Goal: Complete application form: Complete application form

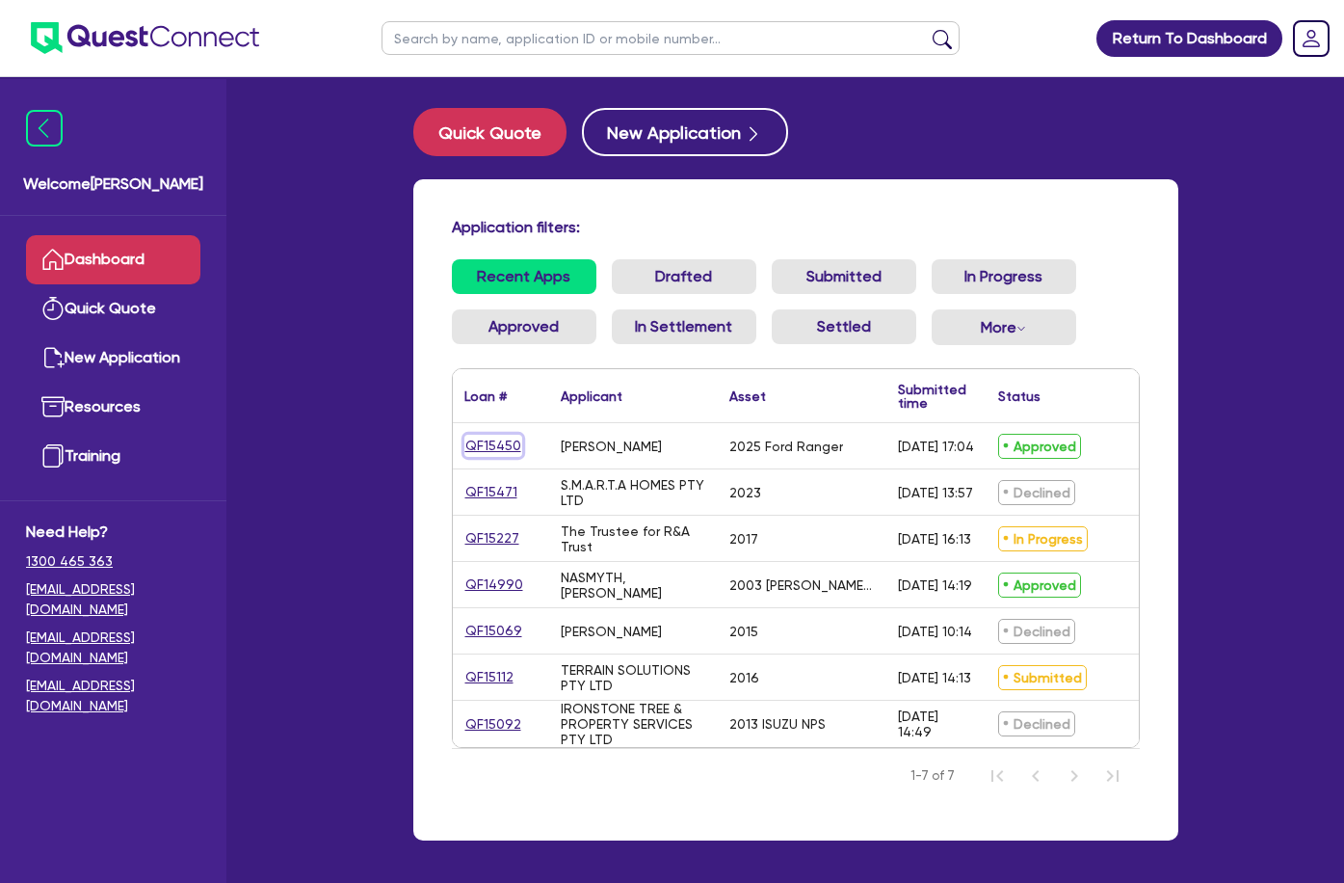
click at [464, 445] on link "QF15450" at bounding box center [493, 446] width 58 height 22
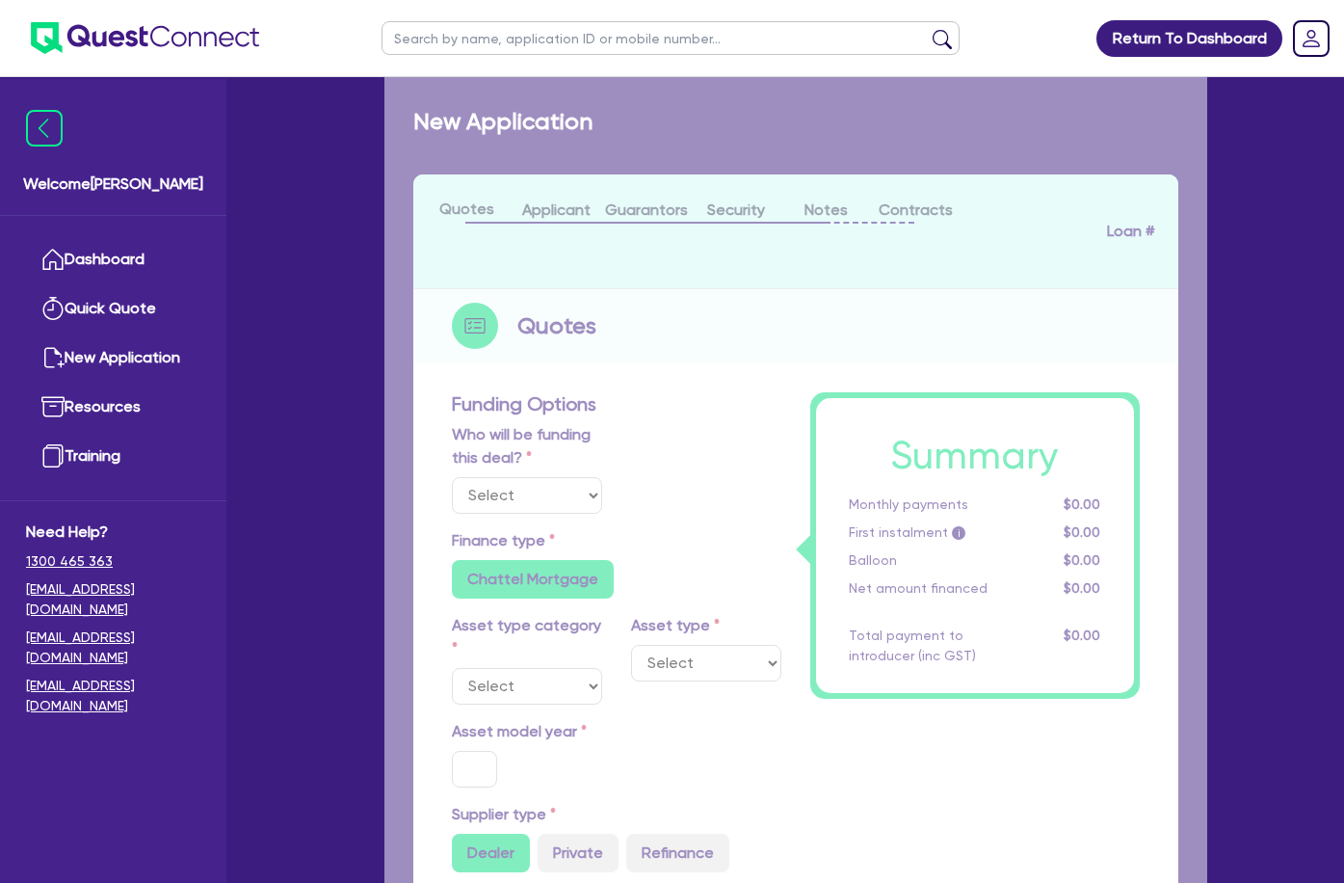
select select "Quest Finance - Own Book"
select select "CARS_AND_LIGHT_TRUCKS"
type input "2025"
radio input "true"
type input "58,000"
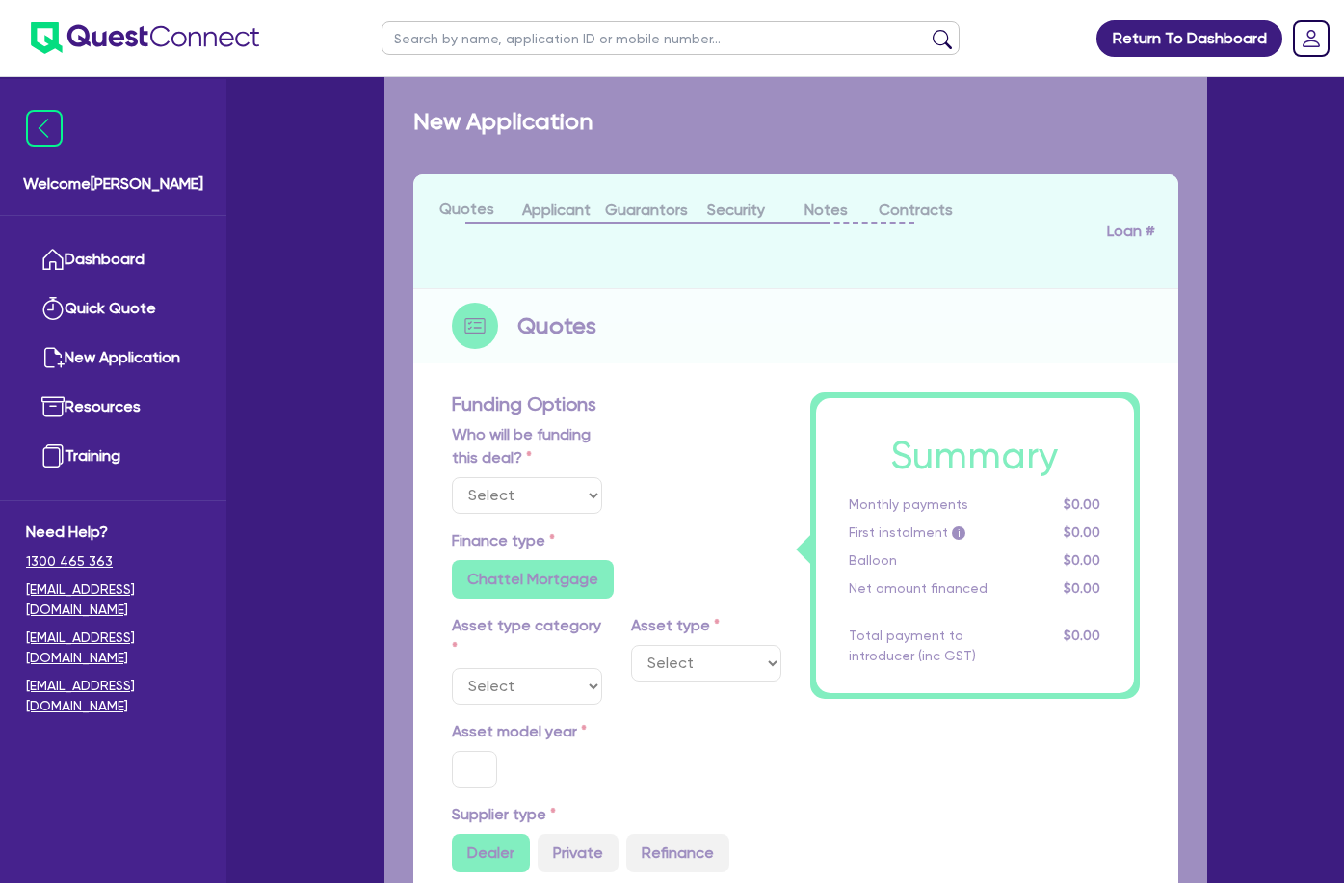
type input "30"
type input "17,400"
type input "8"
type input "4,640"
type input "17.95"
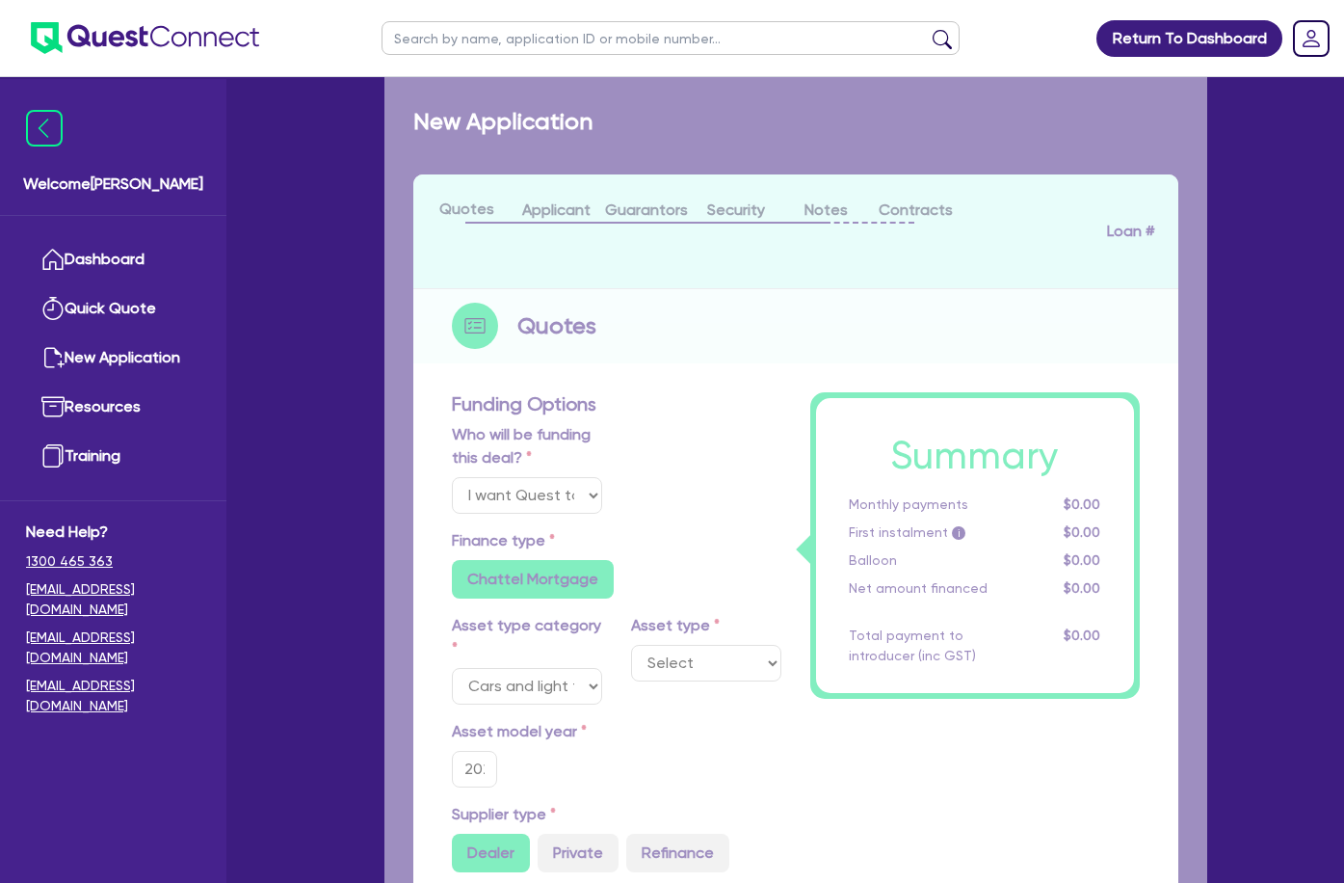
select select "PASSENGER_VEHICLES"
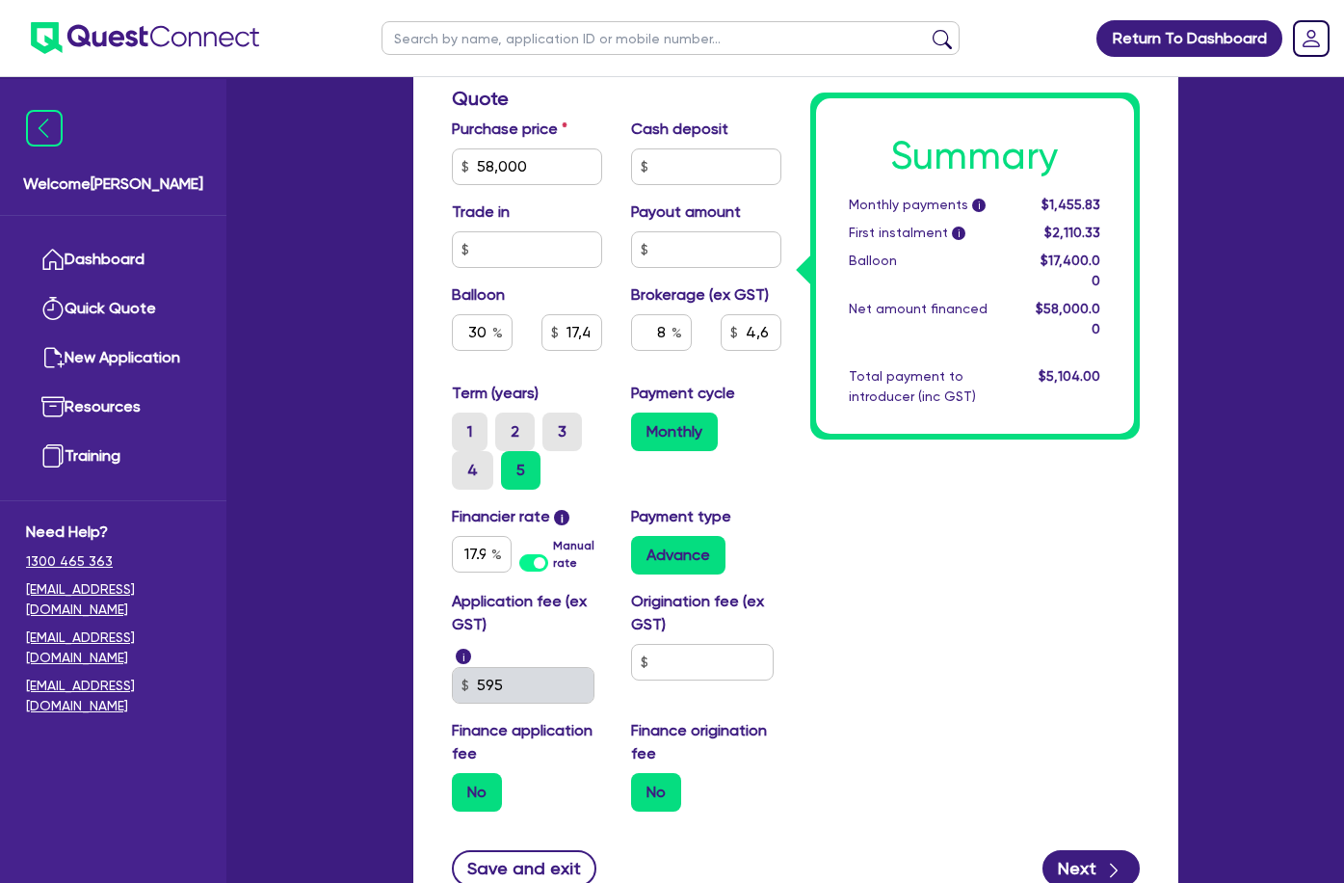
scroll to position [1029, 0]
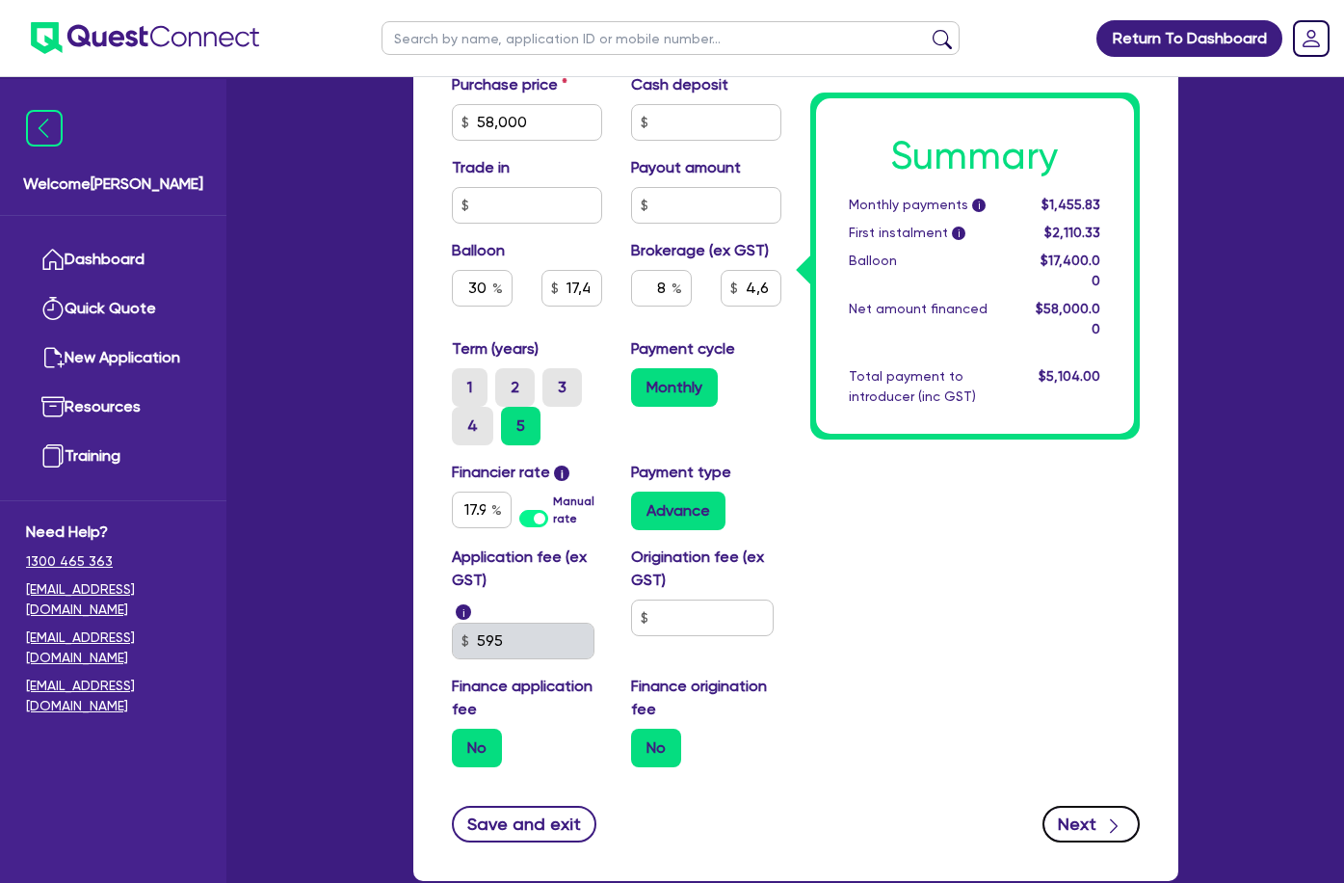
click at [1140, 806] on button "Next" at bounding box center [1091, 824] width 97 height 37
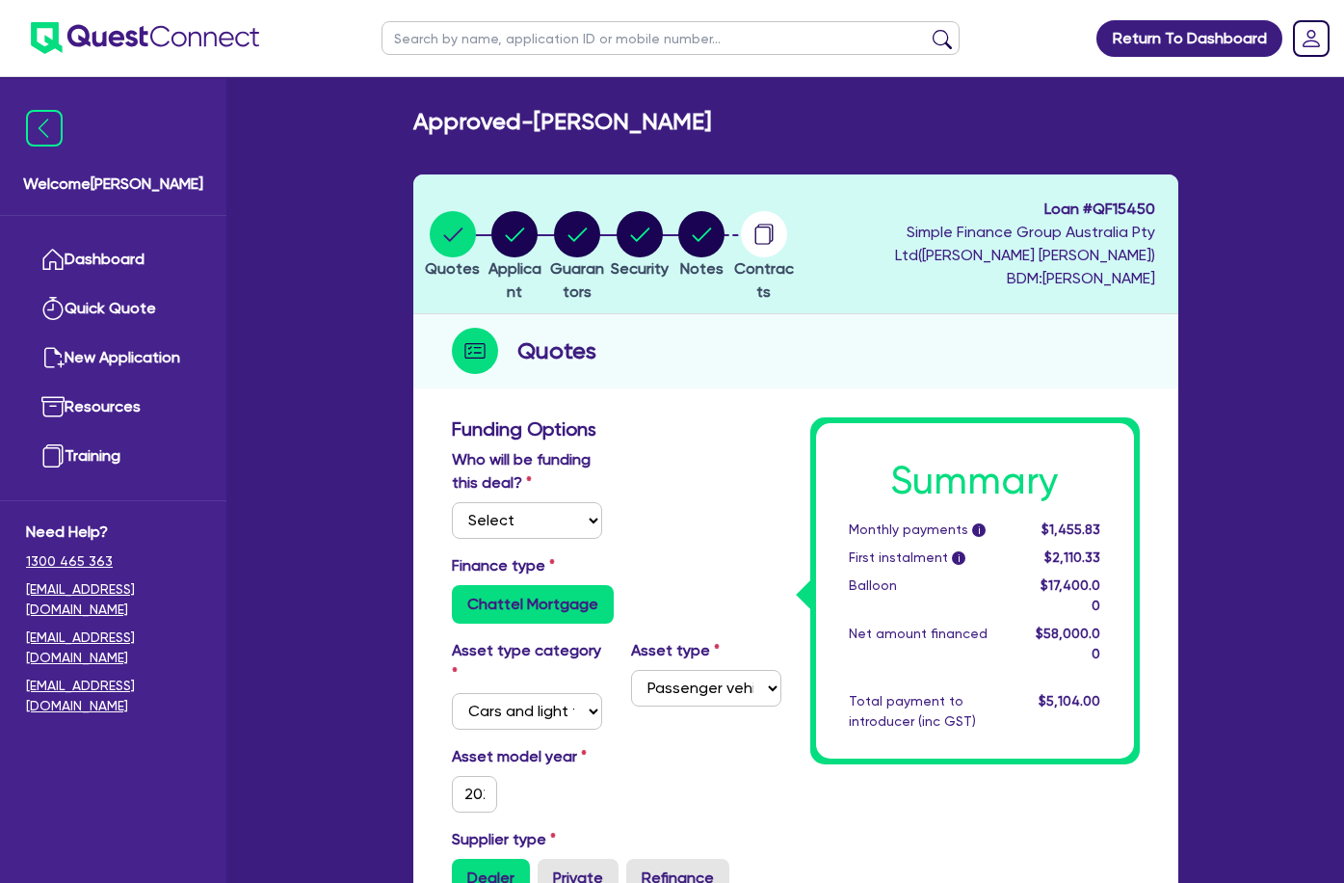
select select "SOLE_TRADER"
select select "MANUFACTURING"
select select "METAL_AND_PLASTICS"
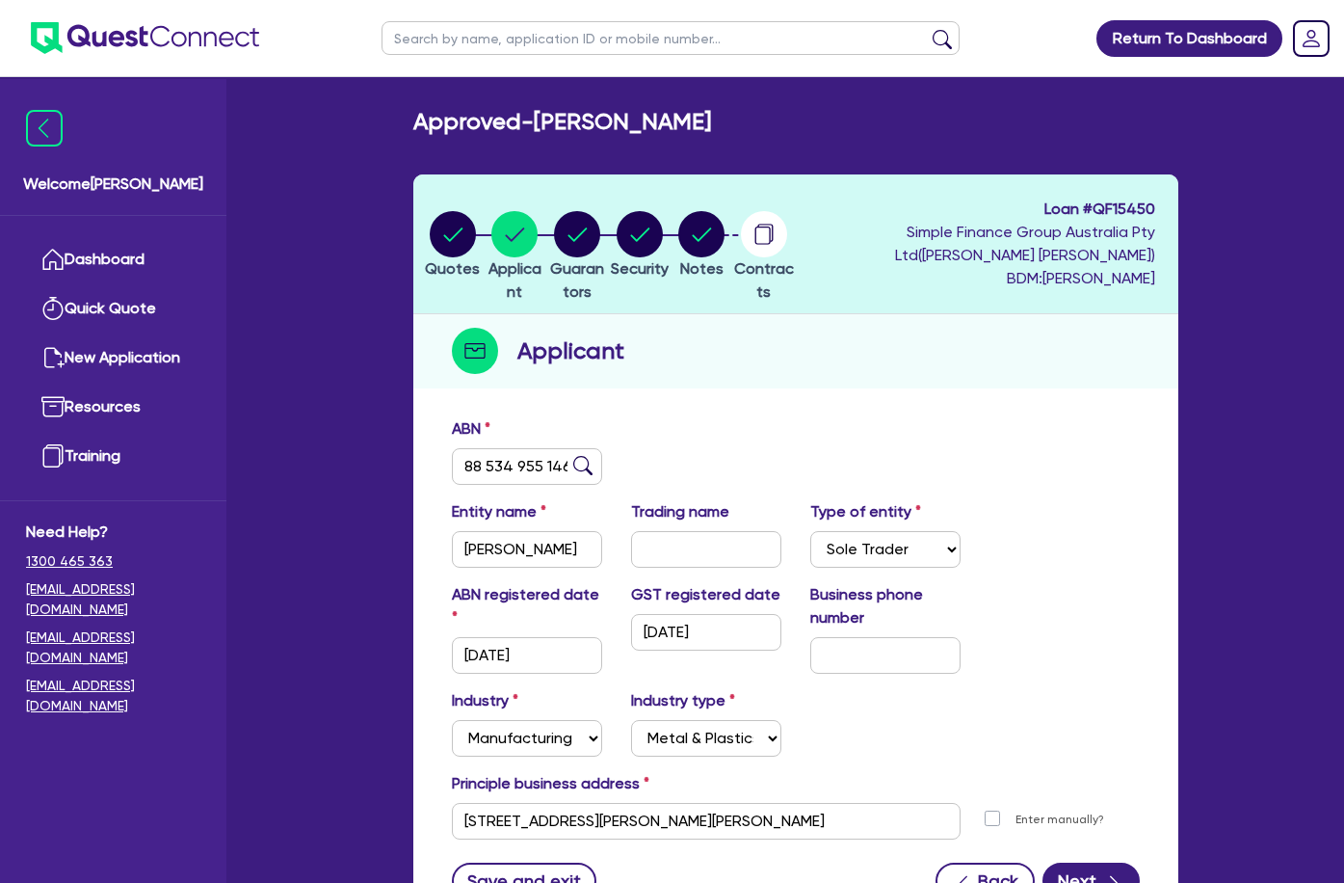
scroll to position [96, 0]
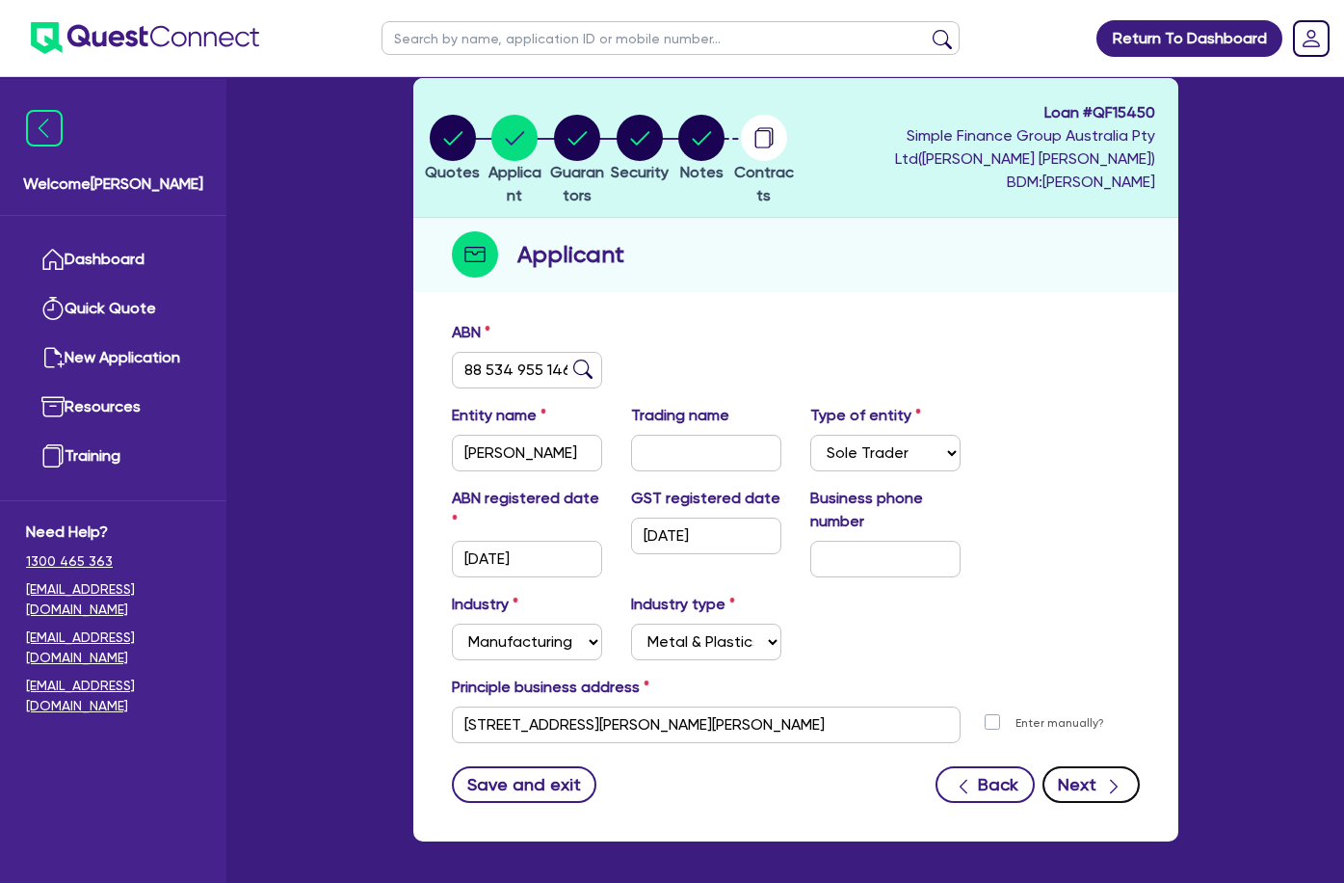
click at [1140, 766] on button "Next" at bounding box center [1091, 784] width 97 height 37
select select "MR"
select select "QLD"
select select "MARRIED"
select select "CASH"
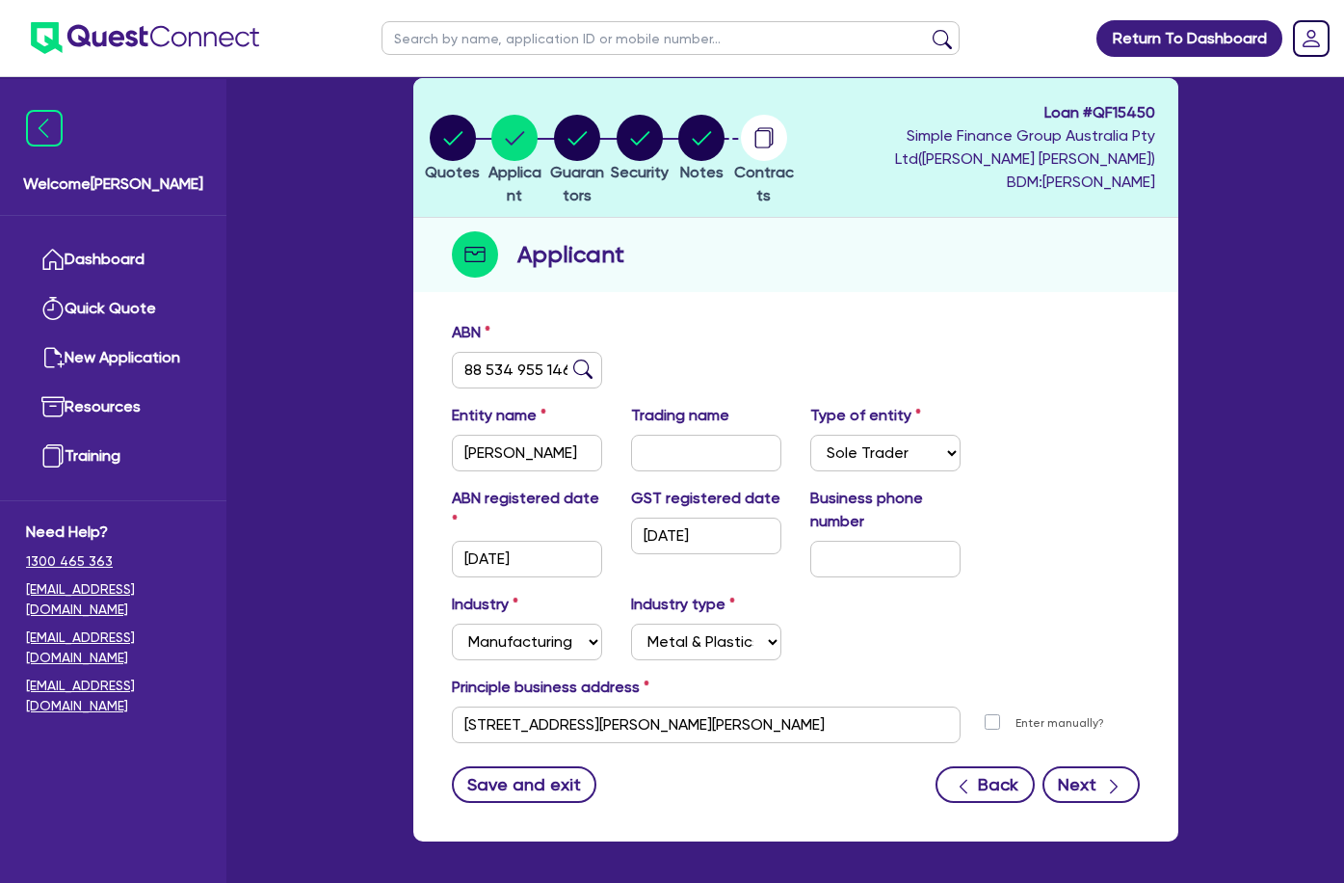
select select "PROPERTY"
select select "VEHICLE"
select select "TRAILER"
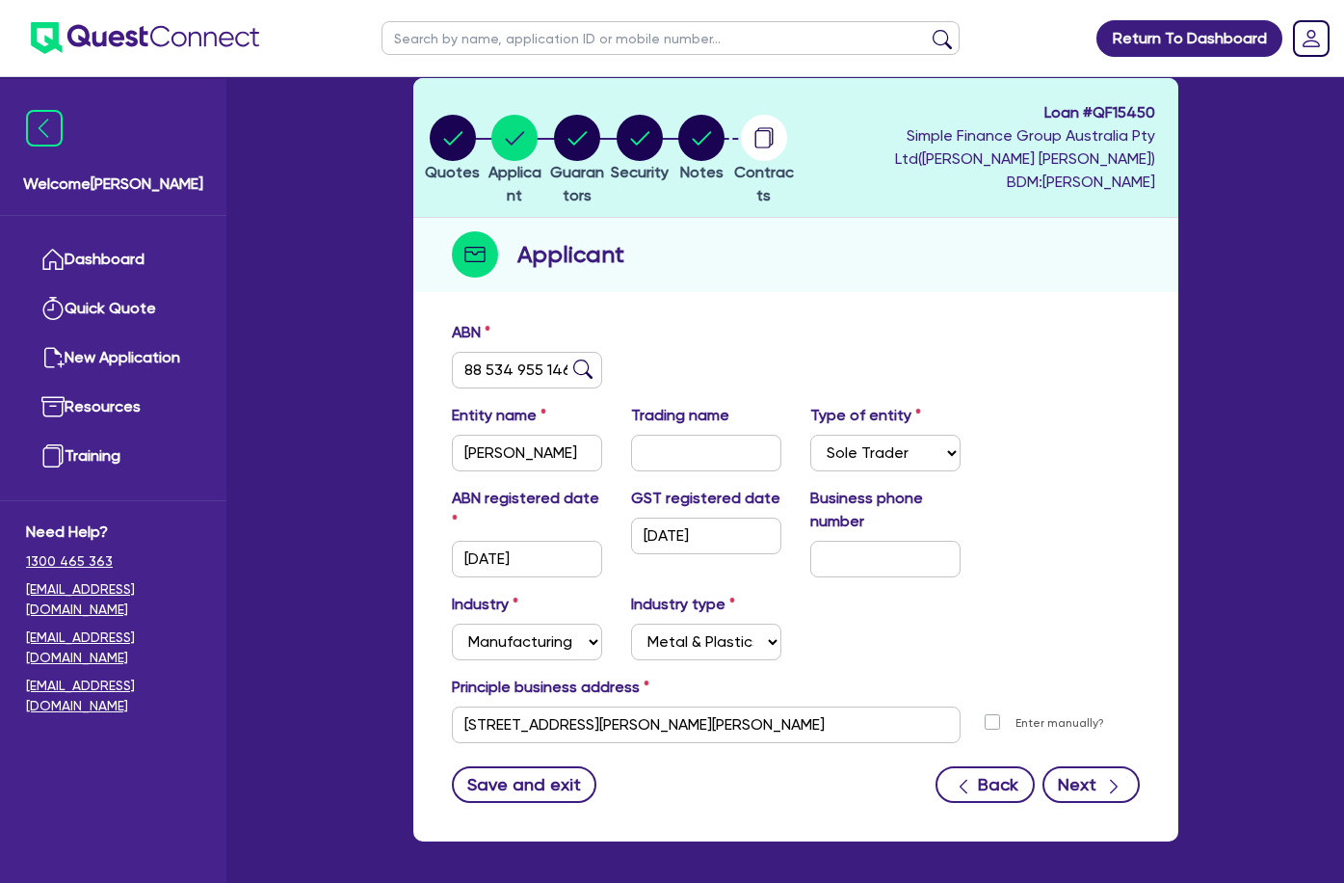
select select "VEHICLE_LOAN"
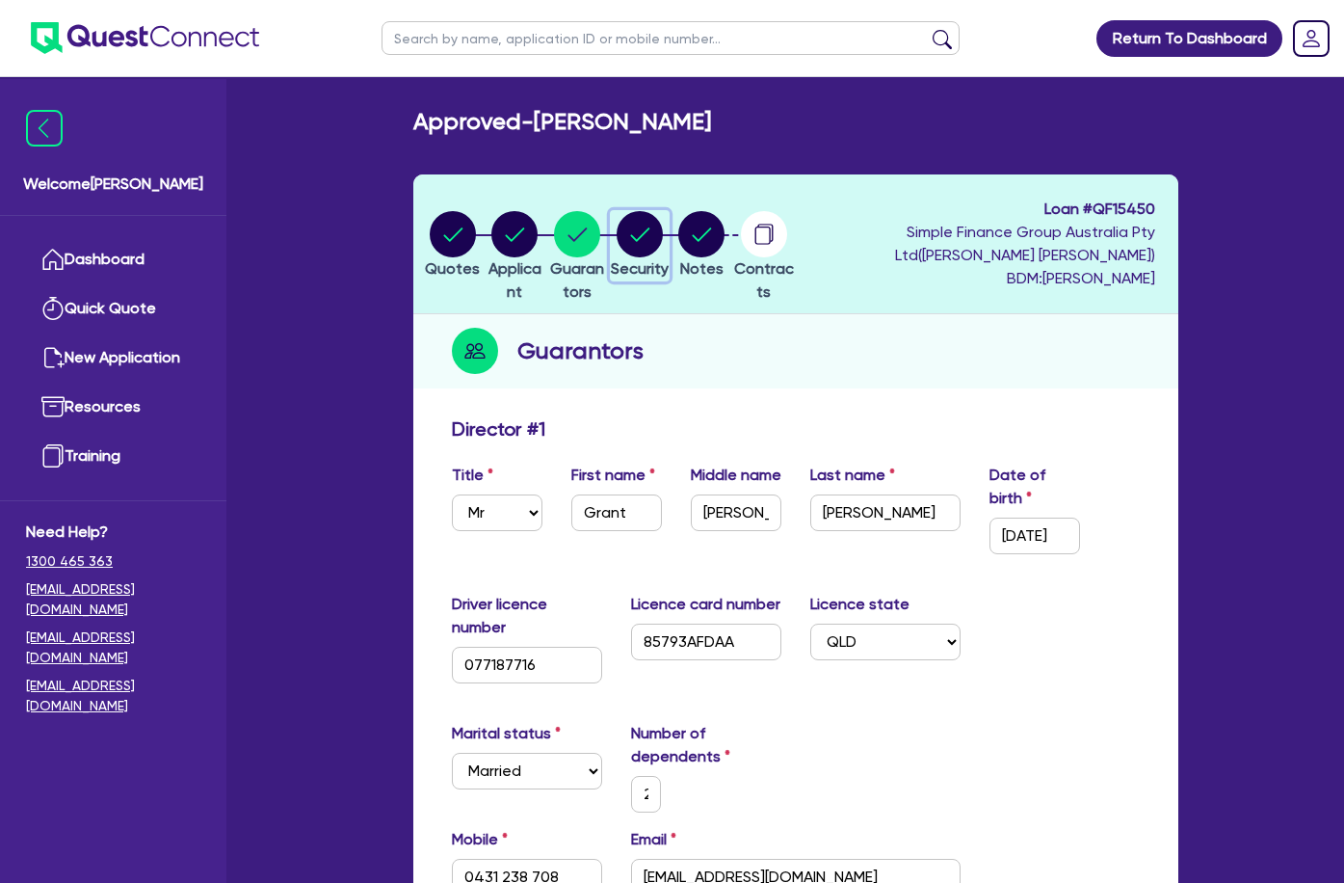
click at [636, 227] on icon "button" at bounding box center [639, 233] width 19 height 13
select select "CARS_AND_LIGHT_TRUCKS"
select select "PASSENGER_VEHICLES"
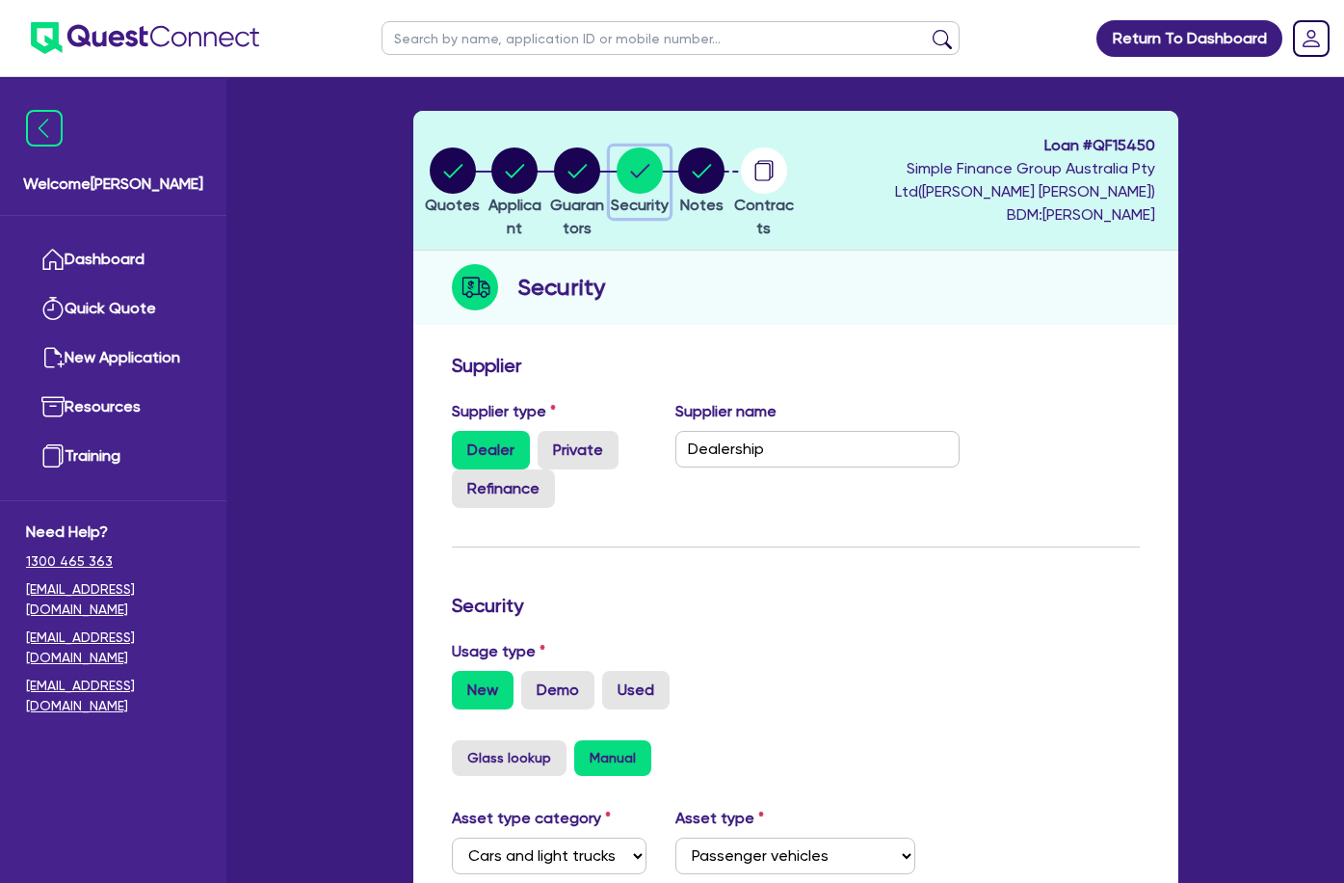
scroll to position [96, 0]
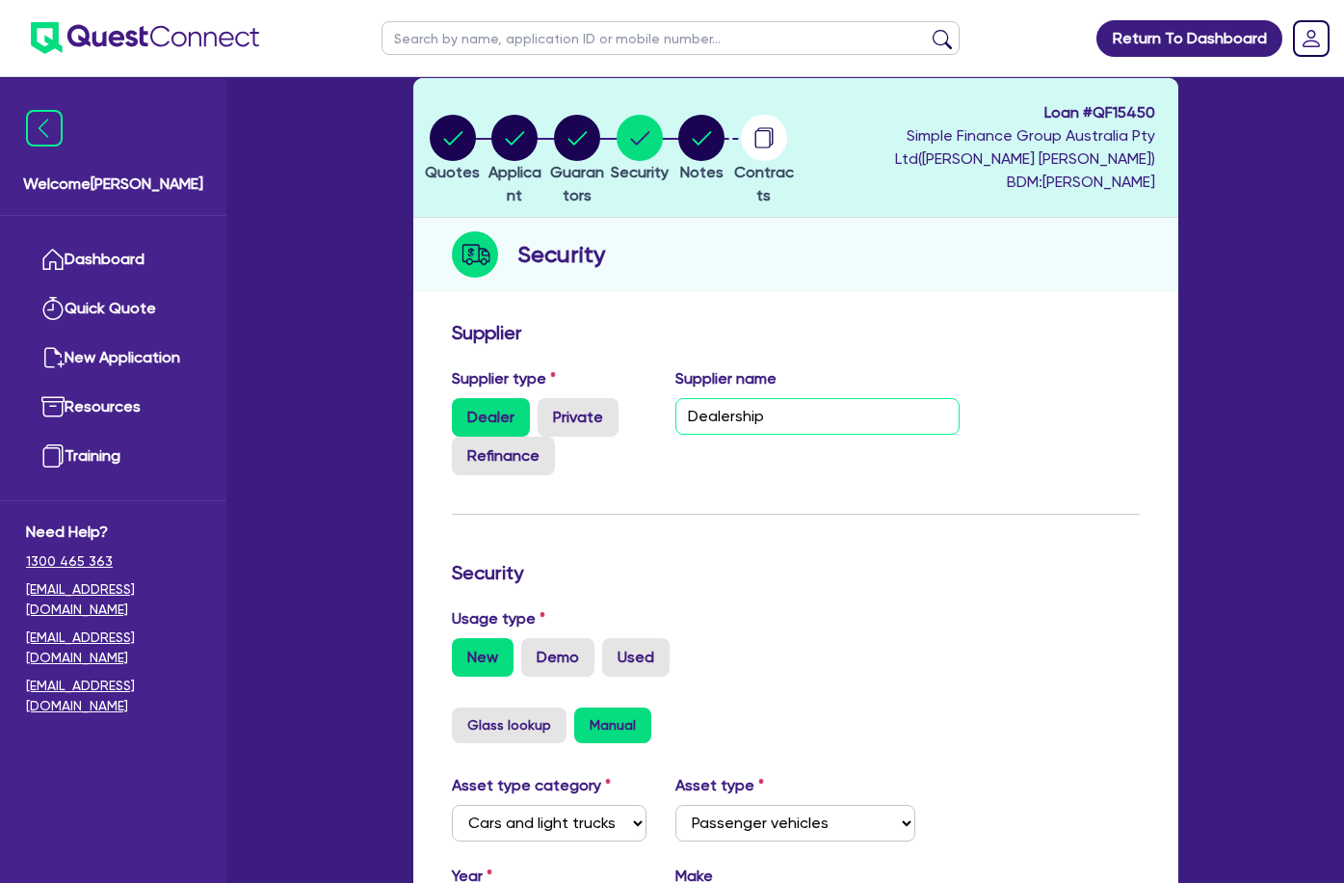
click at [688, 400] on input "Dealership" at bounding box center [818, 416] width 284 height 37
click at [687, 400] on input "Dealership" at bounding box center [818, 416] width 284 height 37
type input "[PERSON_NAME]"
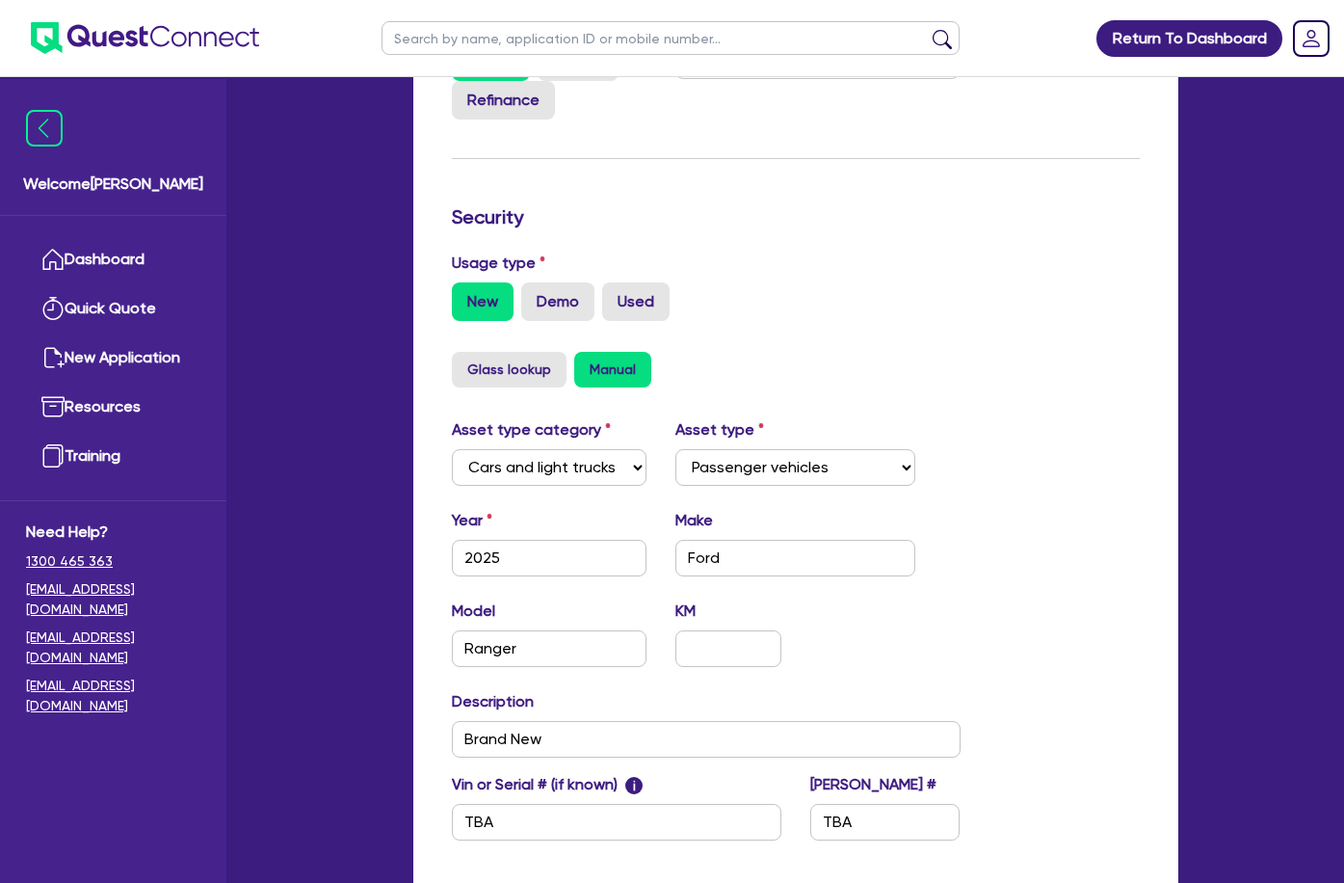
scroll to position [482, 0]
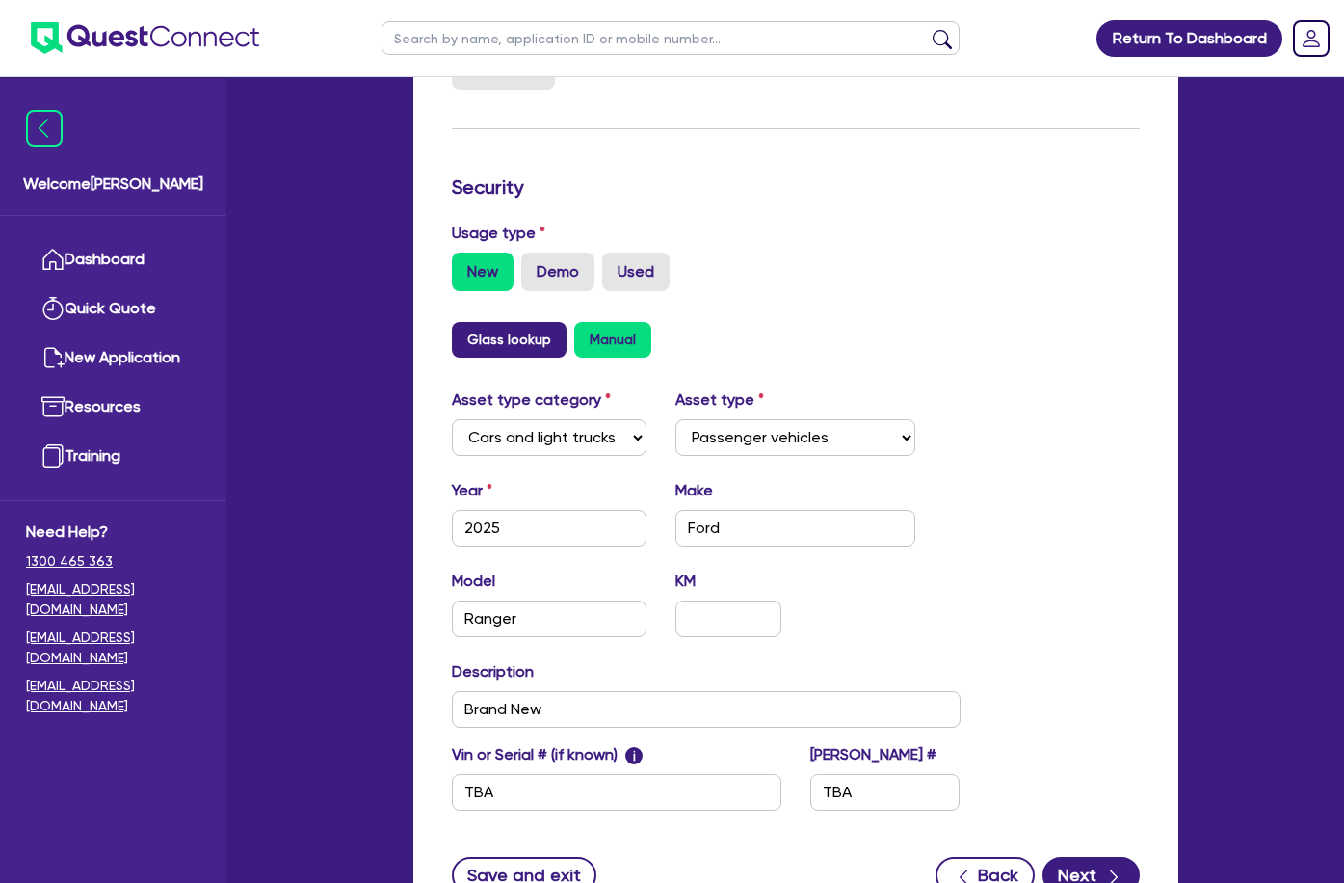
click at [452, 326] on button "Glass lookup" at bounding box center [509, 340] width 115 height 36
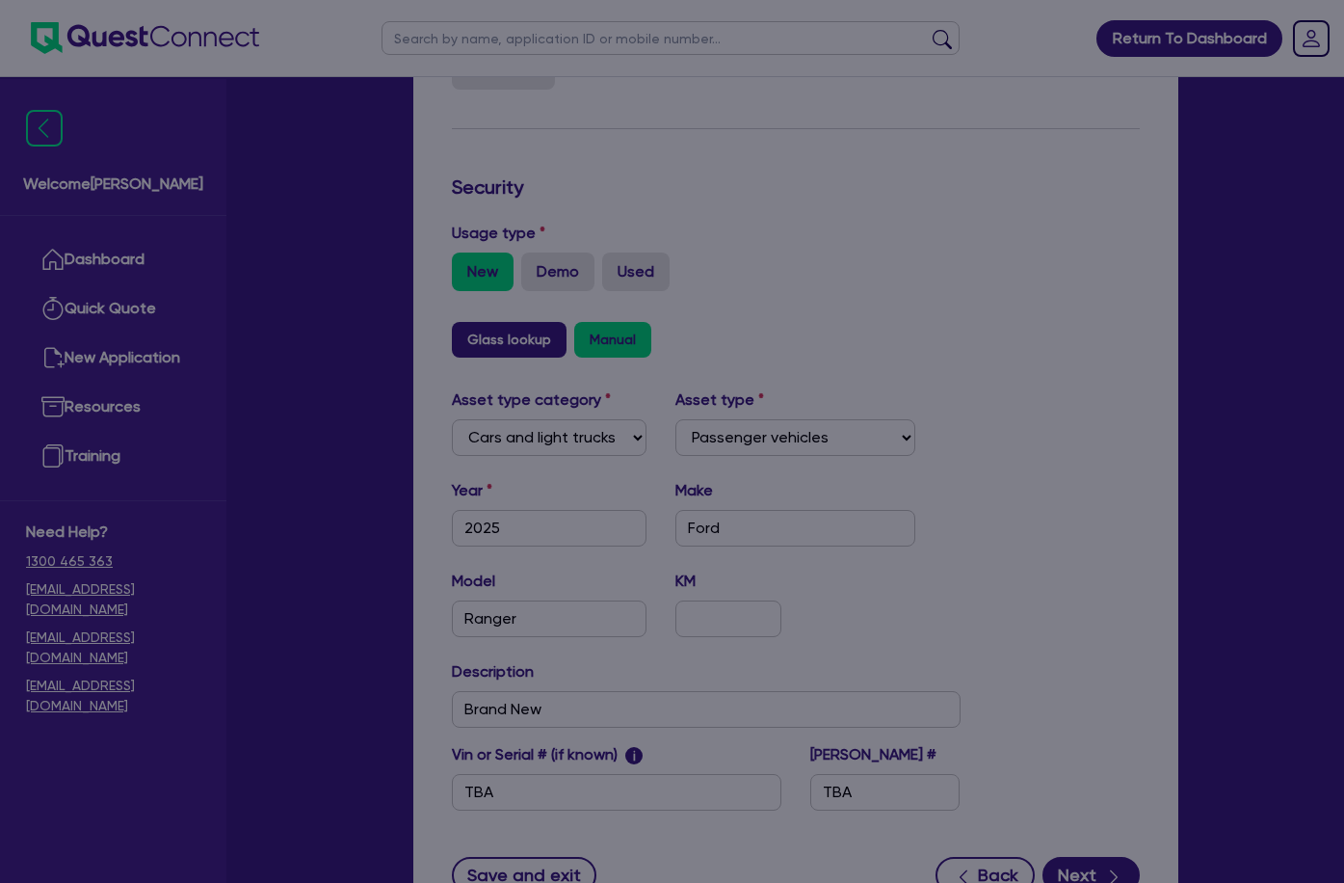
select select "2025"
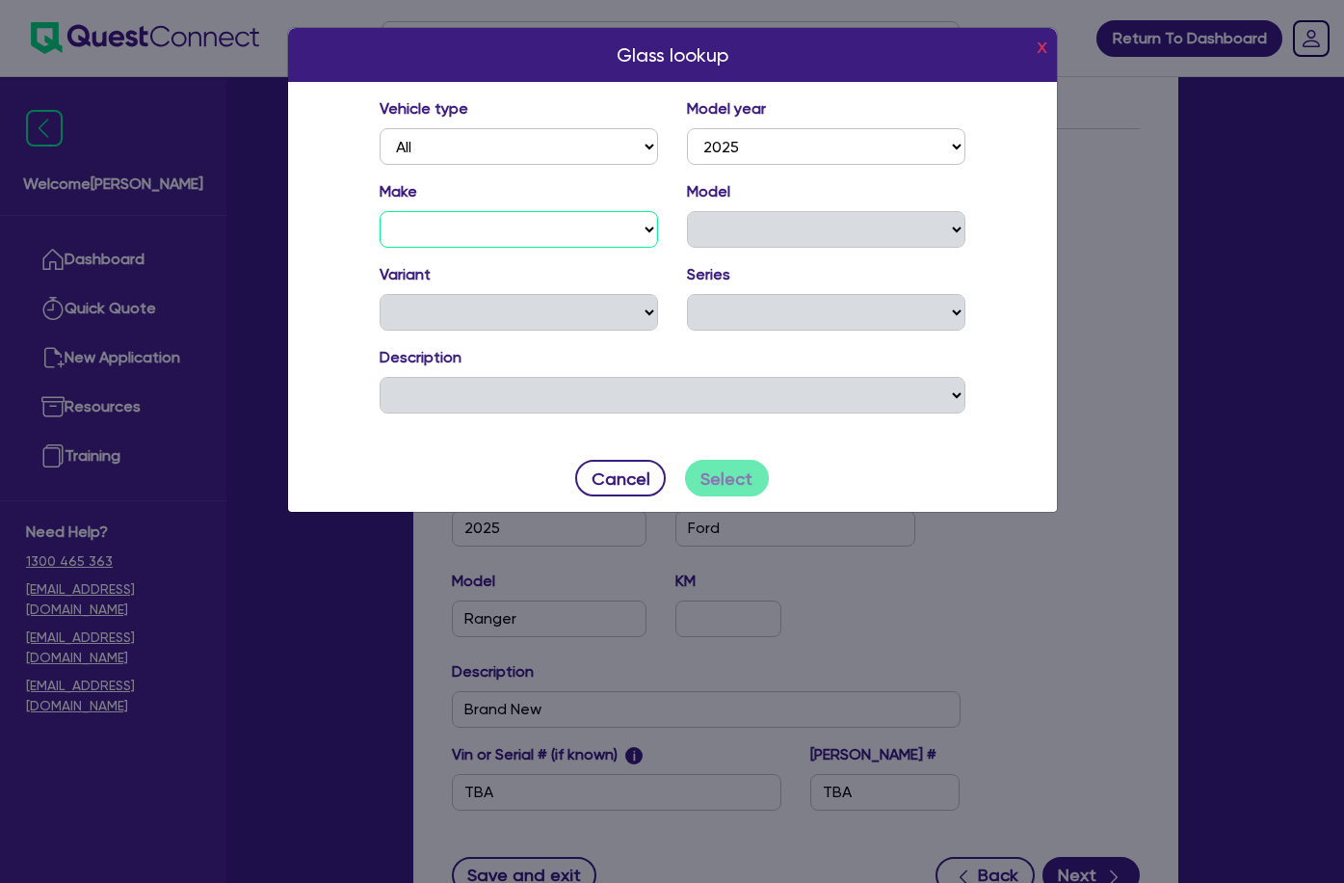
click at [585, 225] on select "ABARTH ACE EV ALFA ROMEO ASTON [PERSON_NAME] AUDI BENTLEY BMW ALPINA BMW BYD CA…" at bounding box center [519, 229] width 278 height 37
select select "FOR"
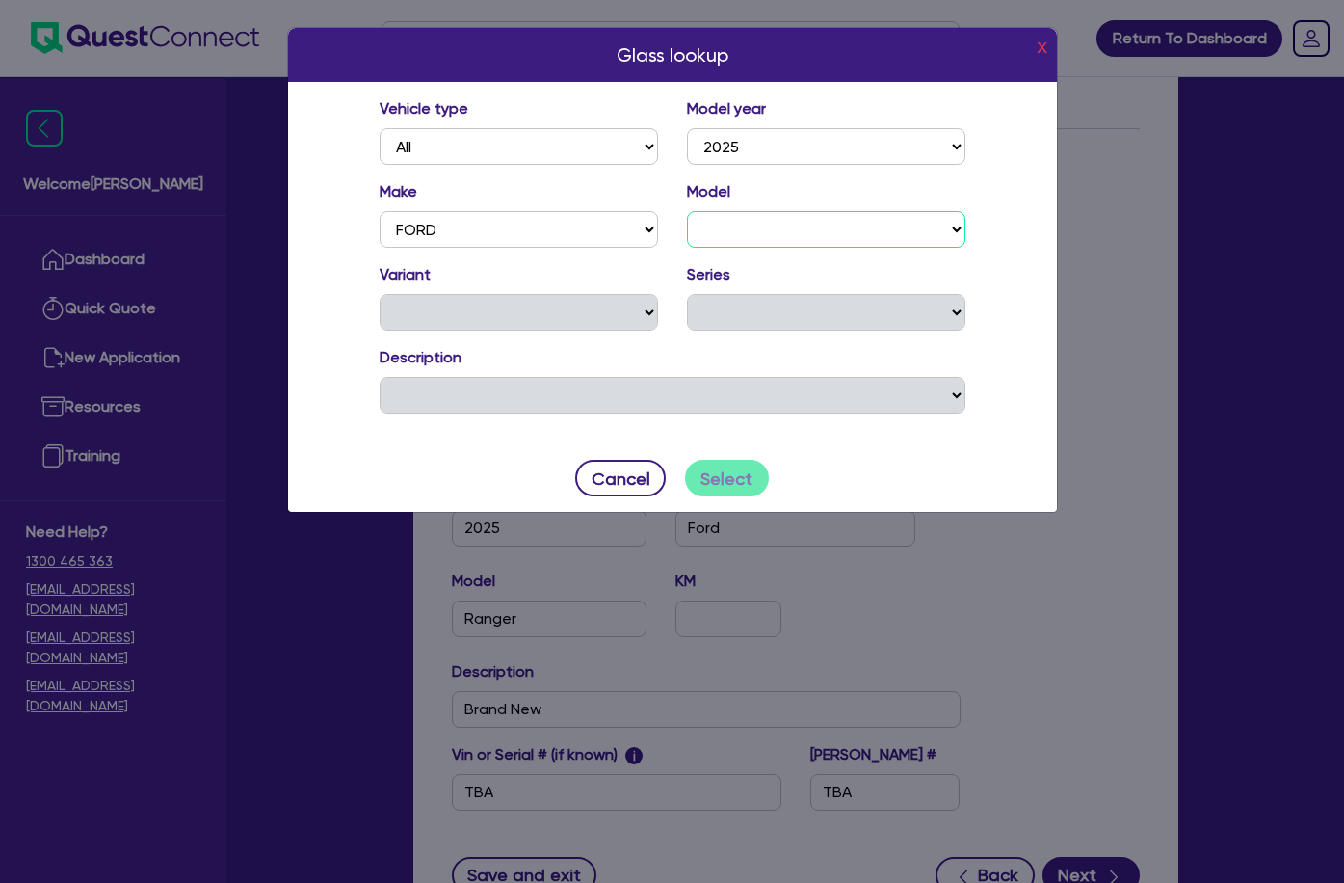
click at [693, 216] on select "E-TRANSIT EVEREST F150 F250 MUSTANG RANGER TOURNEO CUSTOM TRANSIT TRANSIT CUSTOM" at bounding box center [826, 229] width 278 height 37
select select "RAN"
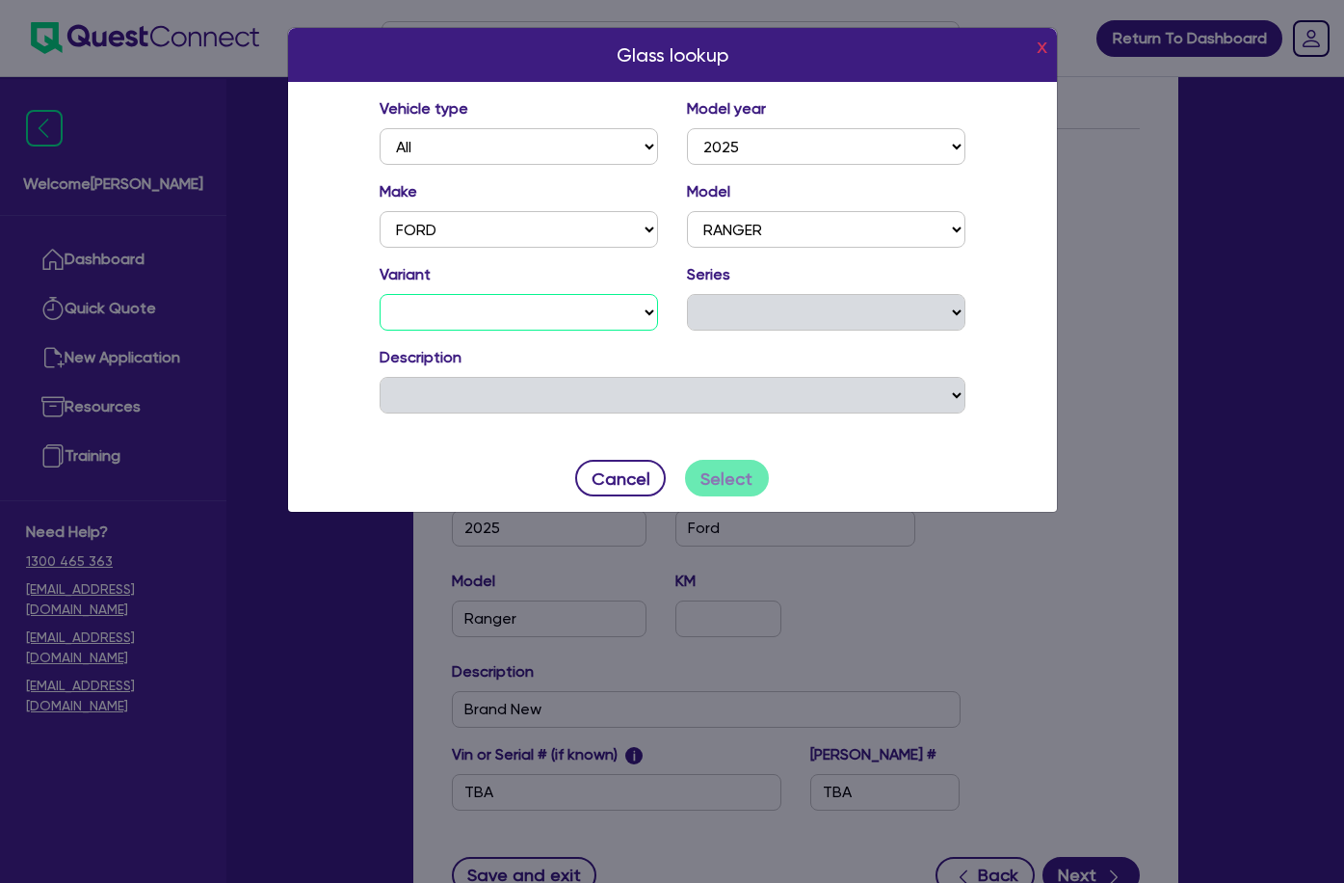
click at [578, 303] on select "PHEV SPORT (4x4) PHEV STORMTRAK (4x4) PHEV WILDTRAK (4x4) PHEV XLT (4x4) PLATIN…" at bounding box center [519, 312] width 278 height 37
select select "XL 2.0 (4x4)"
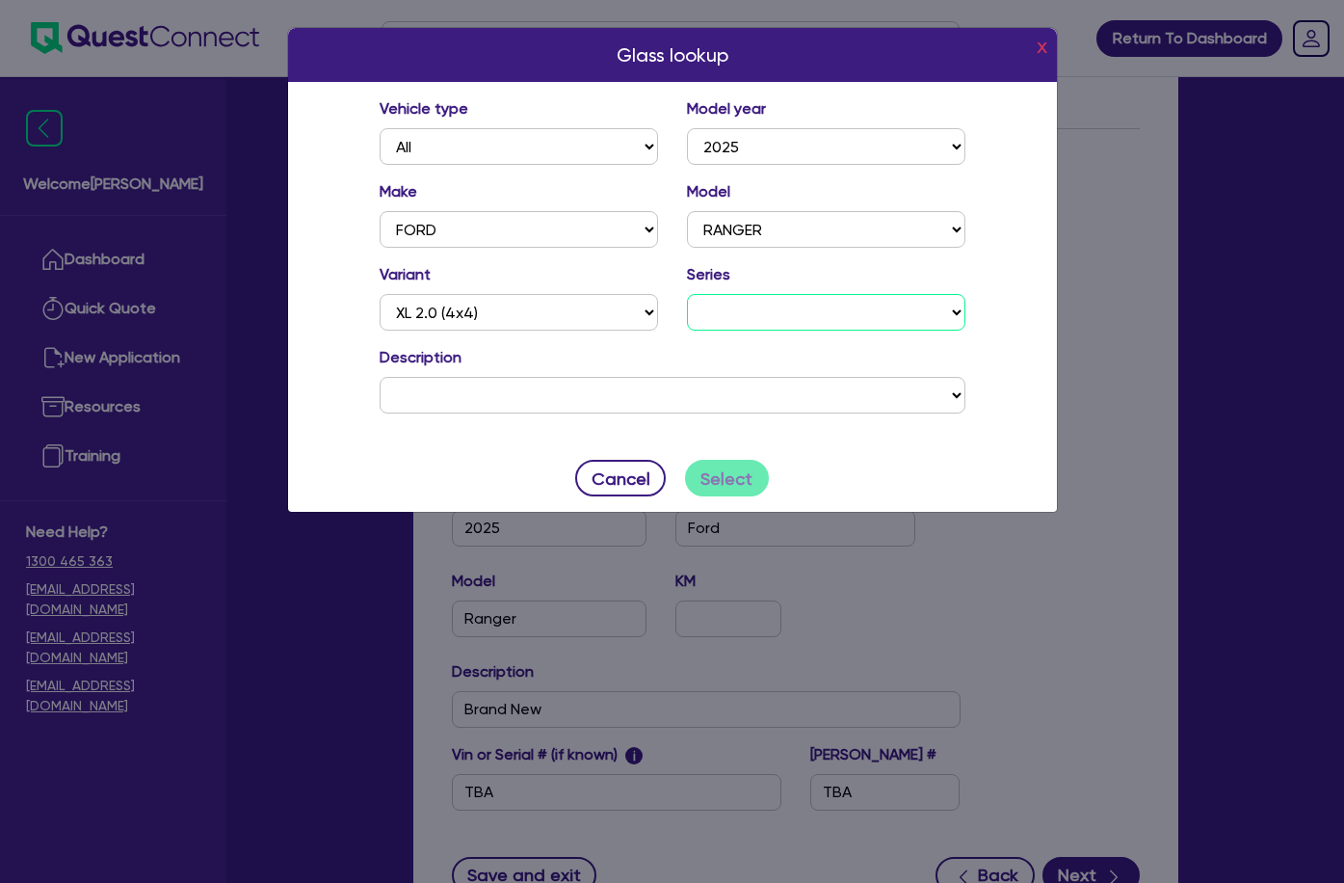
click at [736, 308] on select "PY MY25.25" at bounding box center [826, 312] width 278 height 37
select select "26"
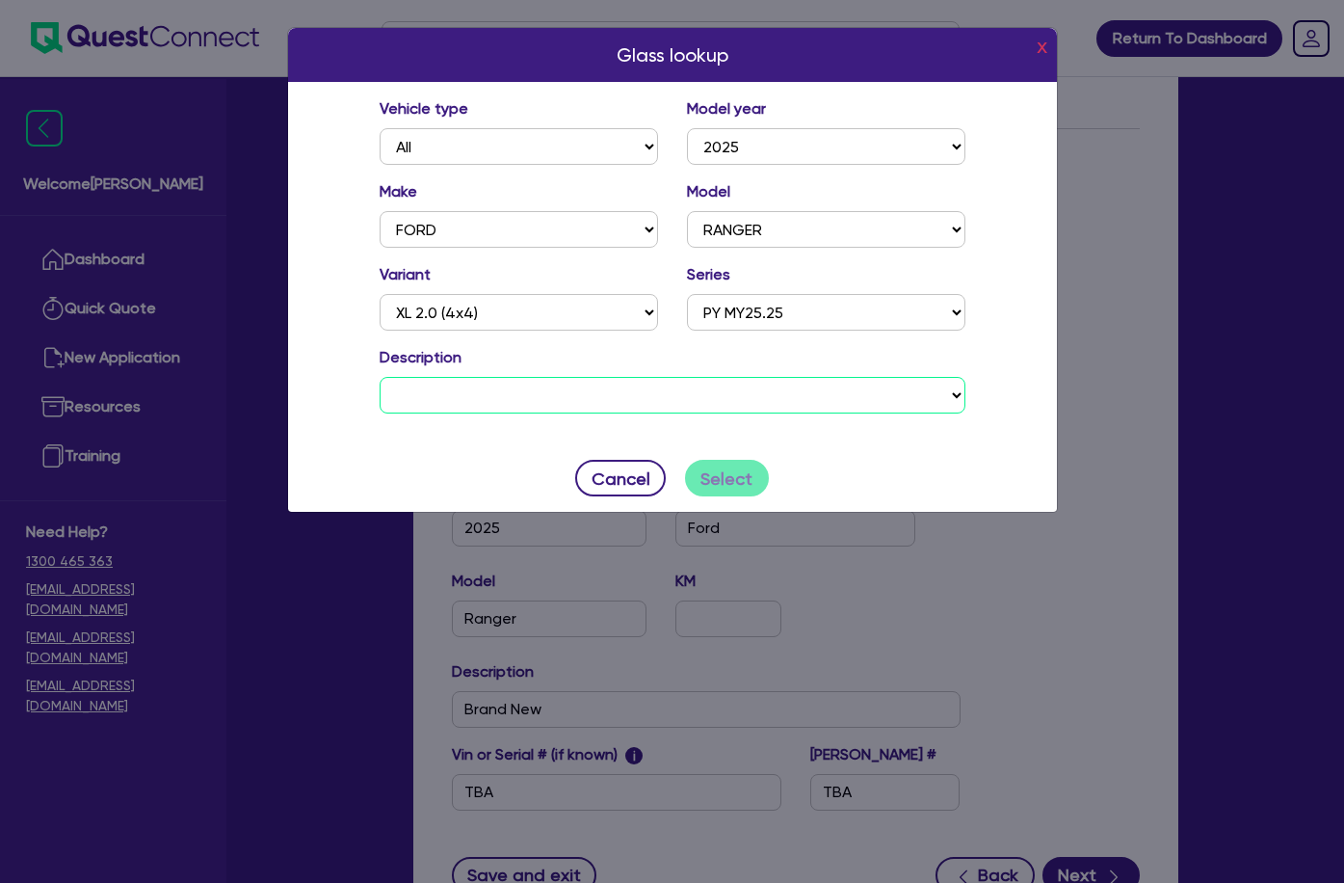
click at [616, 401] on select "FORD RANGER XL 2.0 (4x4) PY MY25.25 C/[PERSON_NAME] BI TURBO DIESEL 4 1996 cc B…" at bounding box center [673, 395] width 586 height 37
select select "0FQ725"
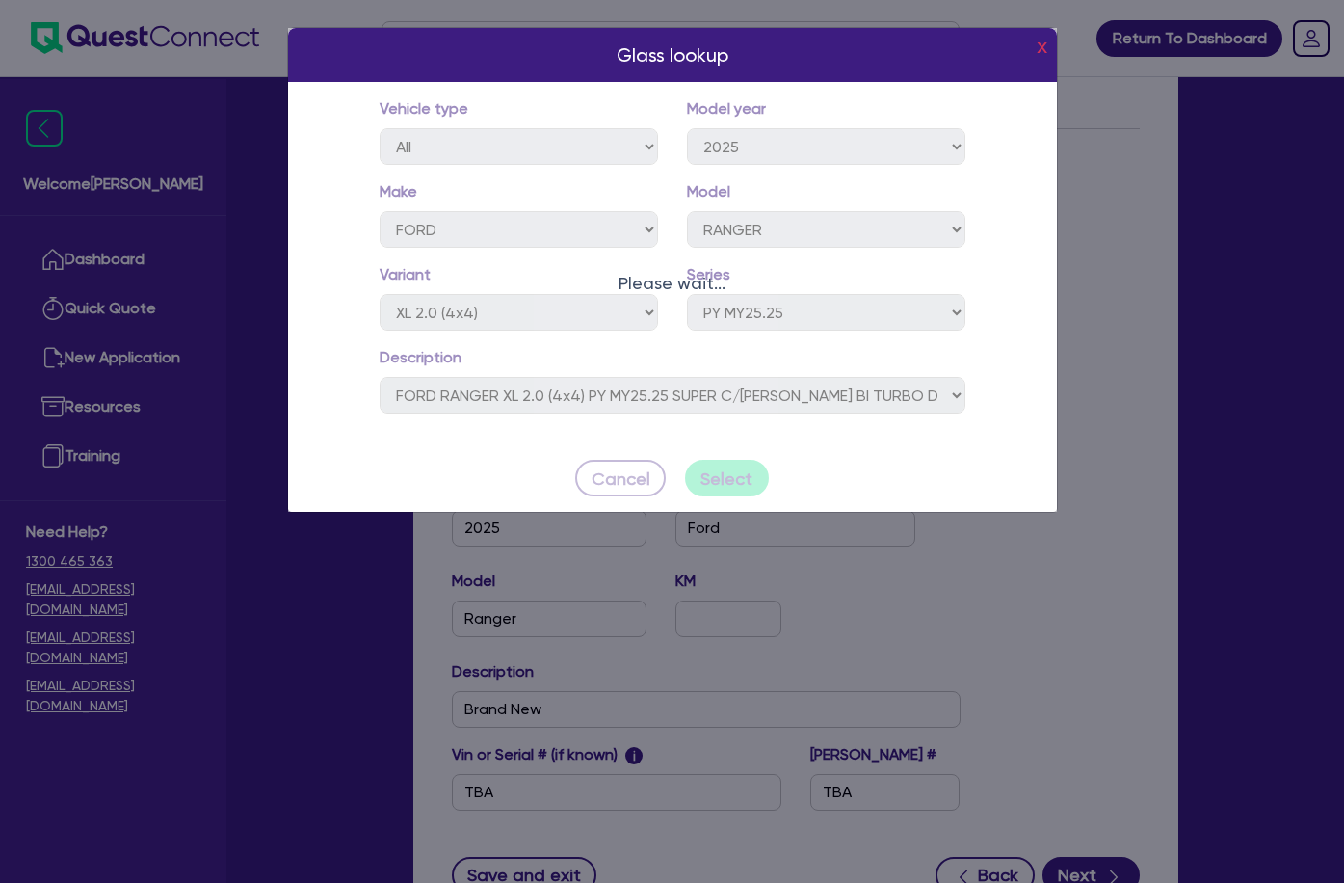
type input "22,000"
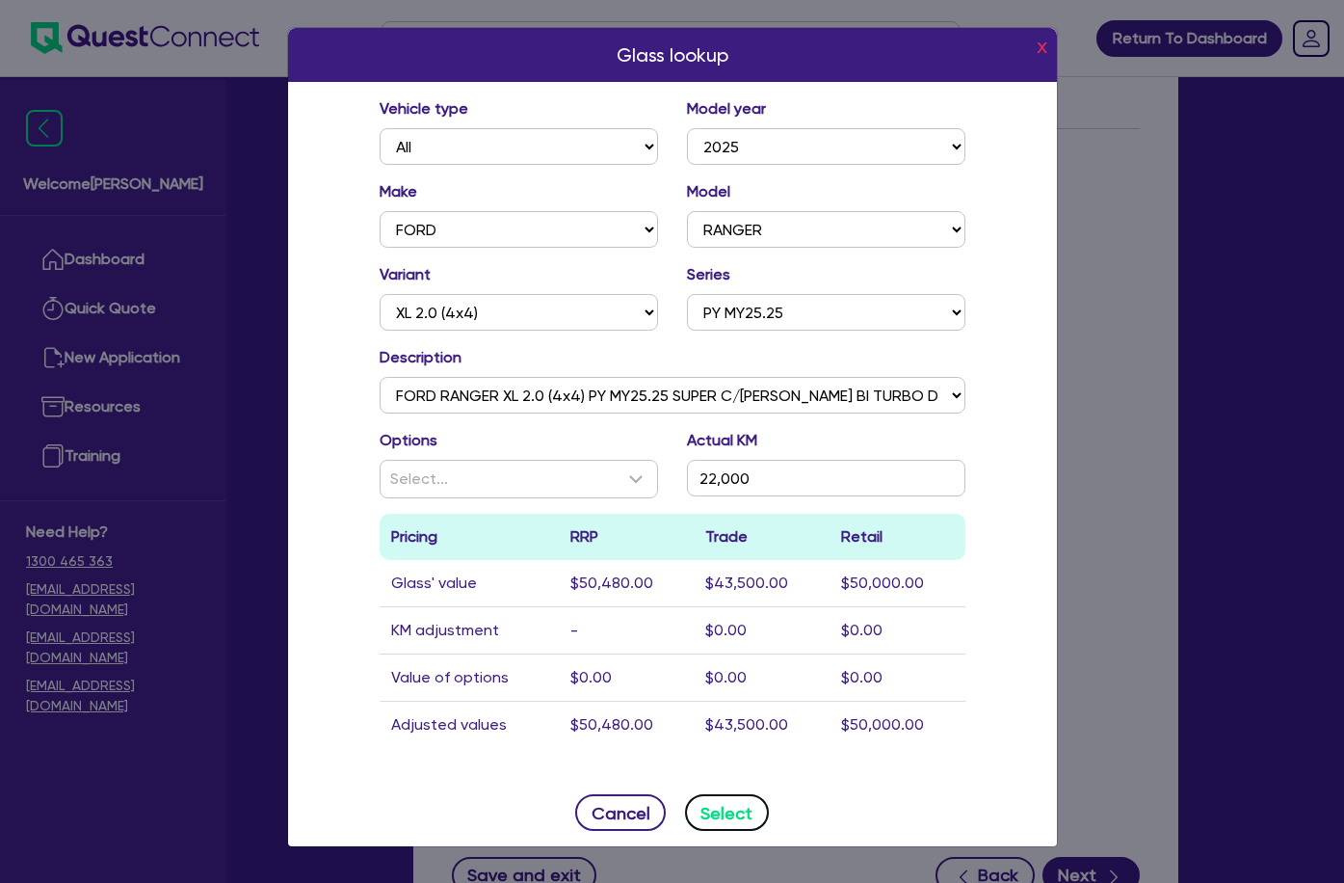
click at [736, 805] on button "Select" at bounding box center [727, 812] width 84 height 37
type input "FORD"
type input "RANGER"
type input "22,000"
type input "$50,480"
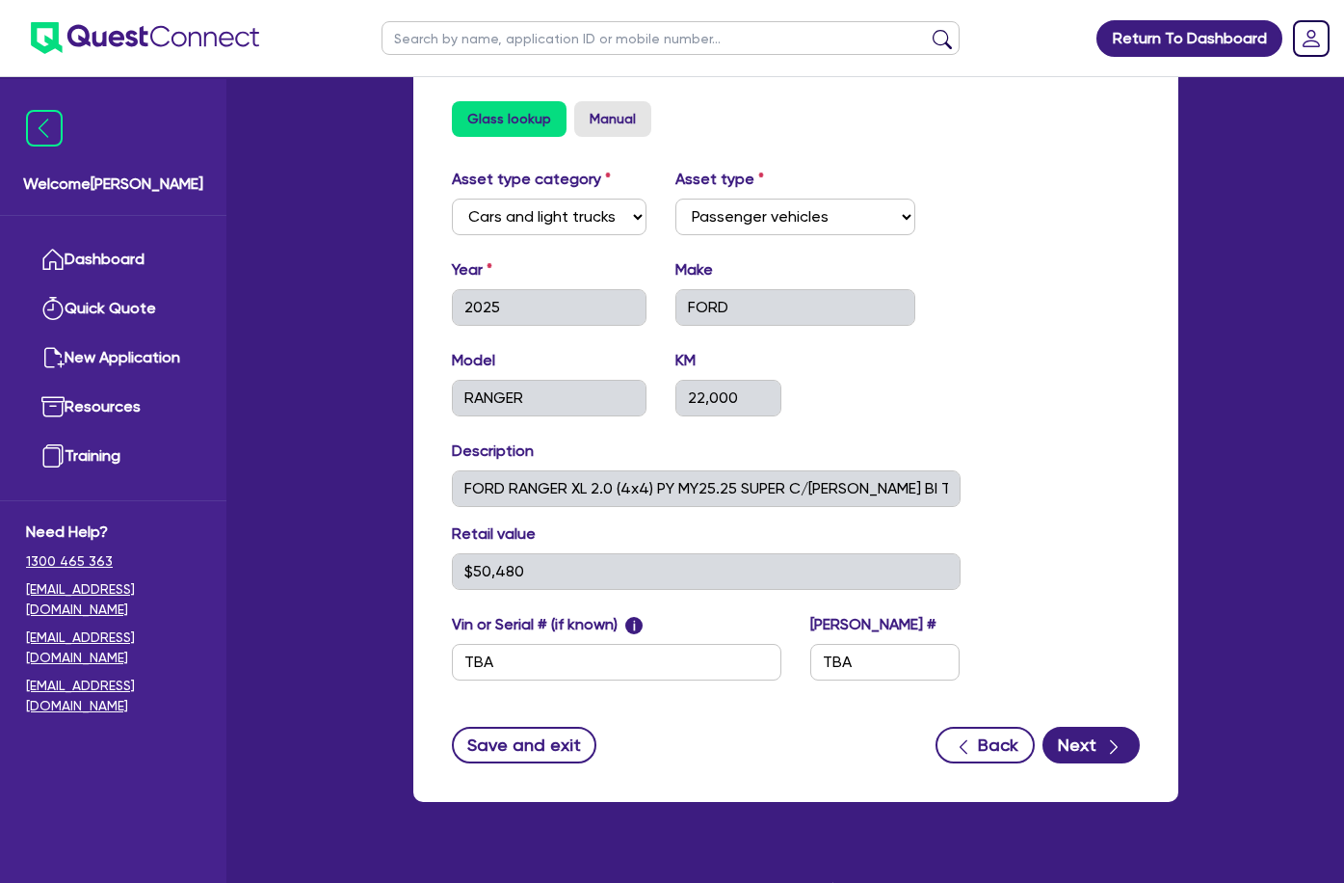
scroll to position [716, 0]
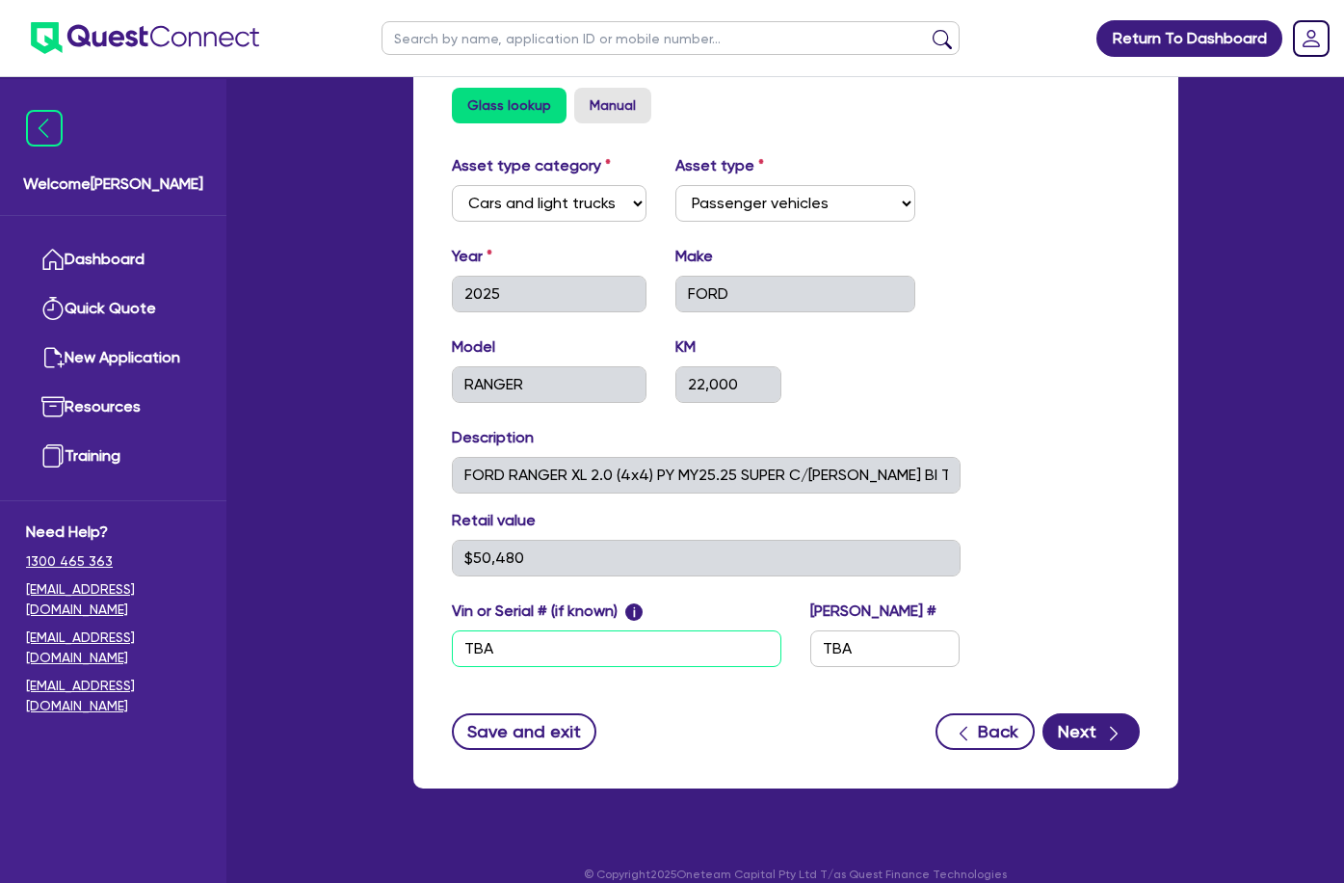
click at [452, 630] on input "TBA" at bounding box center [617, 648] width 330 height 37
paste input "[US_VEHICLE_IDENTIFICATION_NUMBER]"
type input "[US_VEHICLE_IDENTIFICATION_NUMBER]"
click at [905, 630] on input "TBA" at bounding box center [885, 648] width 150 height 37
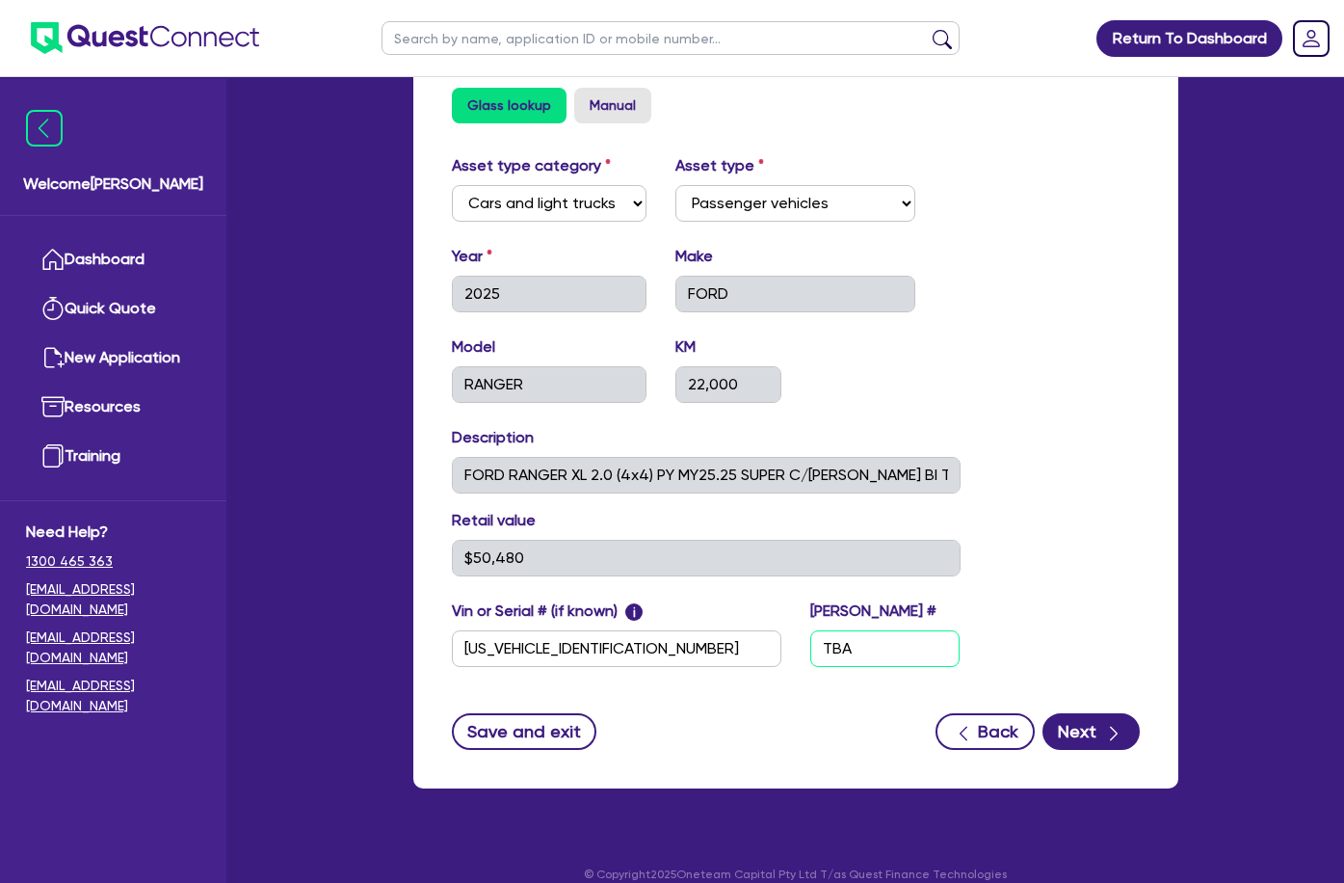
click at [905, 630] on input "TBA" at bounding box center [885, 648] width 150 height 37
paste input "600NP2"
type input "600NP2"
drag, startPoint x: 955, startPoint y: 585, endPoint x: 983, endPoint y: 599, distance: 31.5
click at [956, 599] on div "[PERSON_NAME] # 600NP2" at bounding box center [885, 632] width 179 height 67
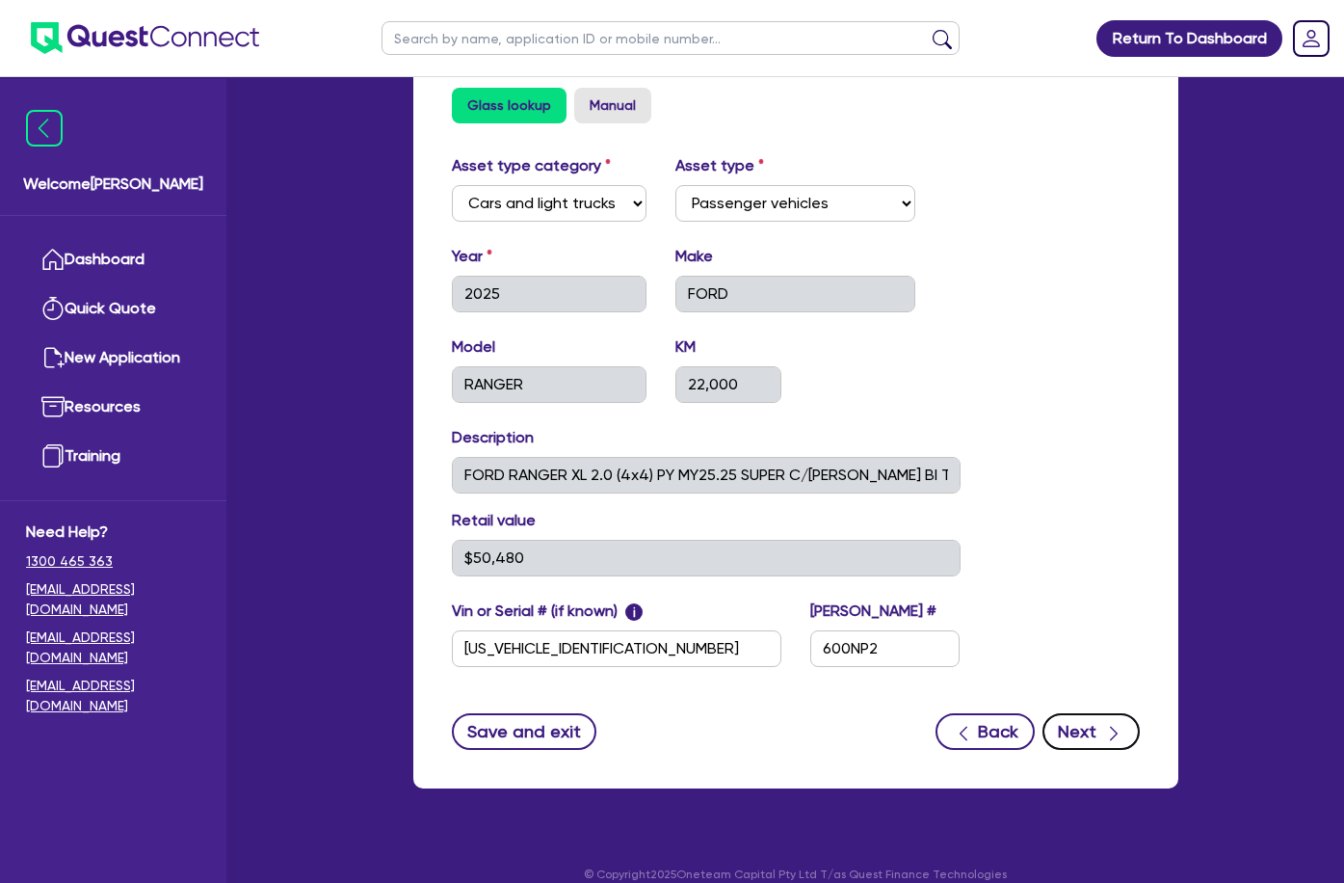
click at [1140, 713] on button "Next" at bounding box center [1091, 731] width 97 height 37
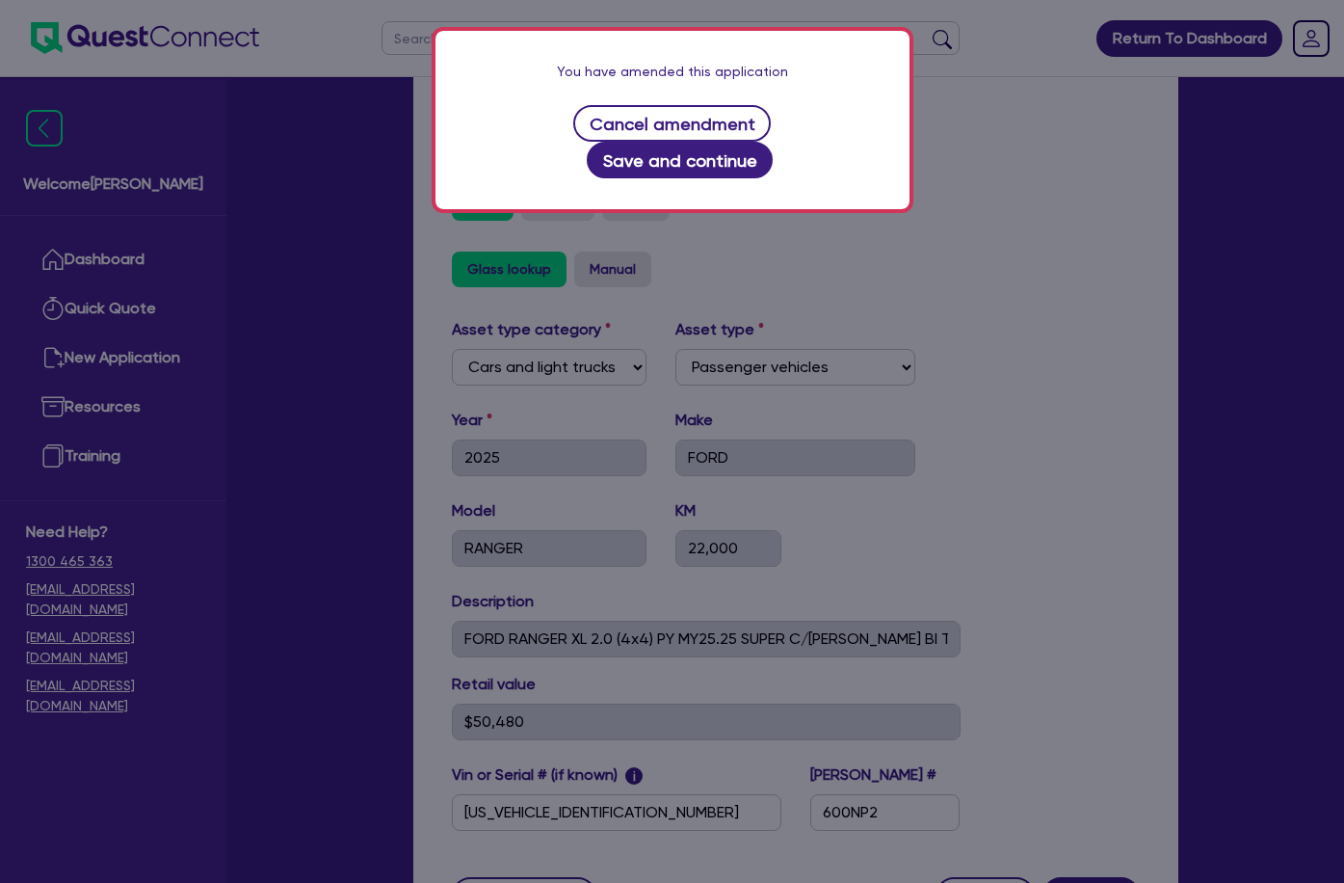
scroll to position [523, 0]
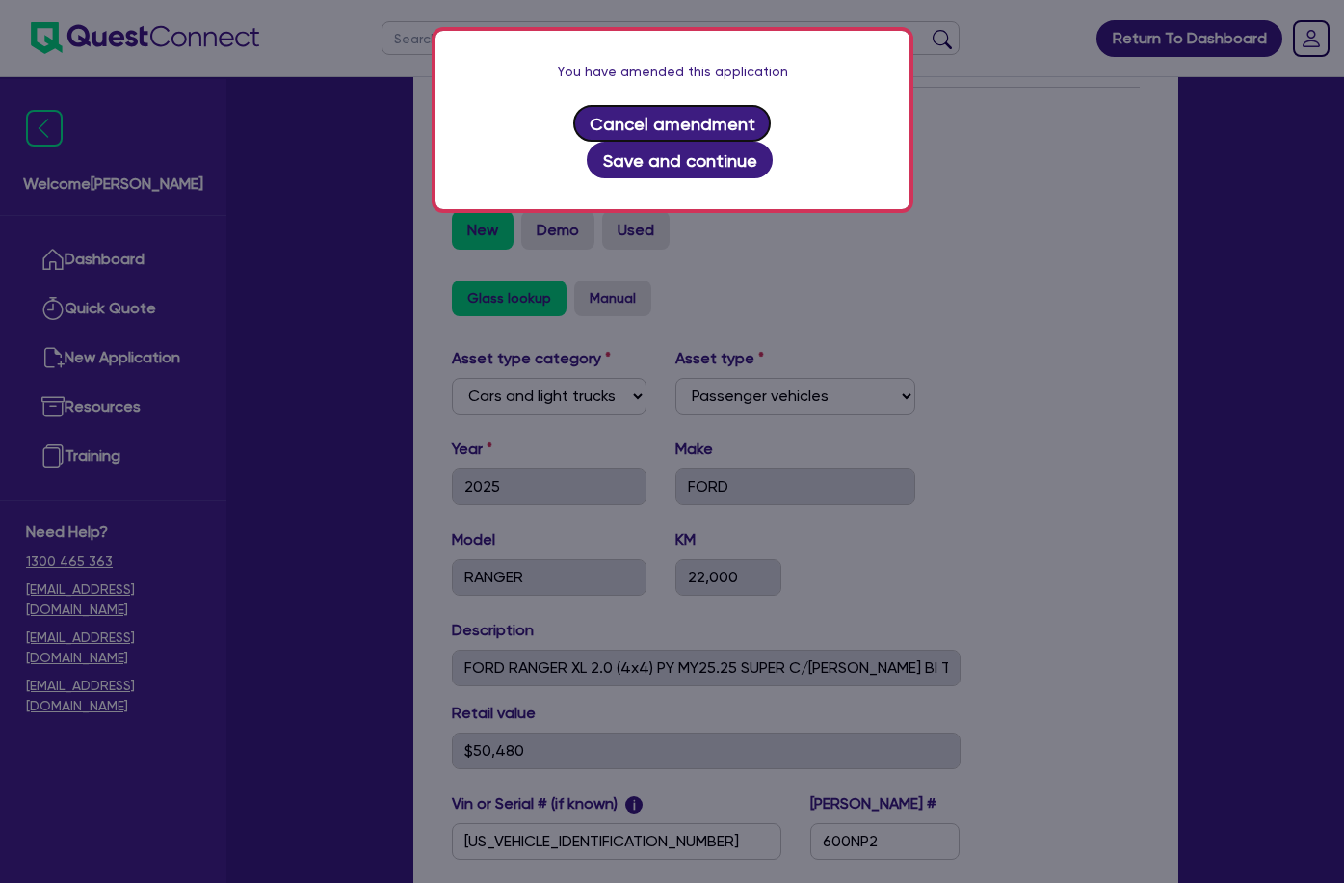
click at [573, 134] on button "Cancel amendment" at bounding box center [672, 123] width 198 height 37
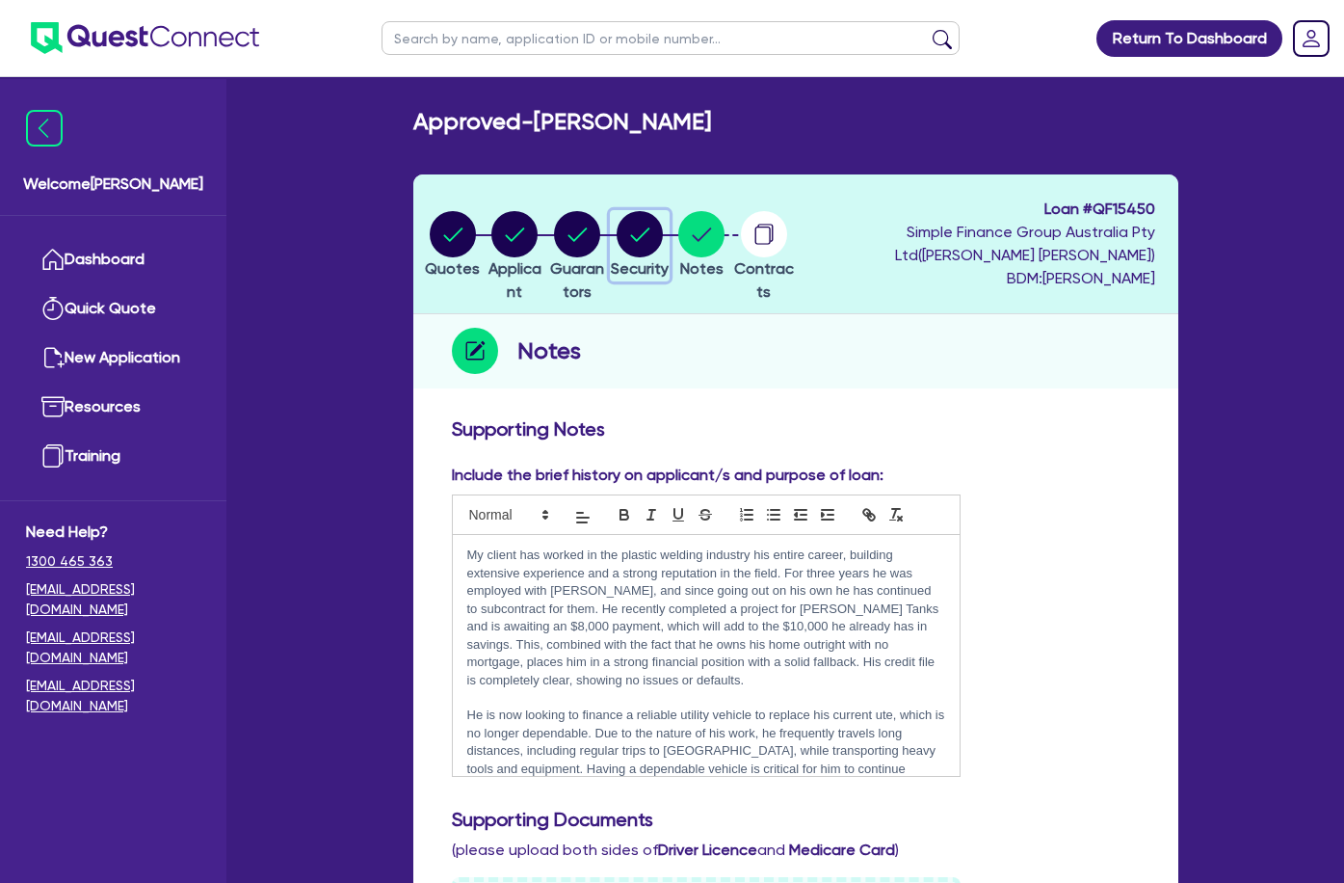
click at [638, 237] on circle "button" at bounding box center [640, 234] width 46 height 46
select select "CARS_AND_LIGHT_TRUCKS"
select select "PASSENGER_VEHICLES"
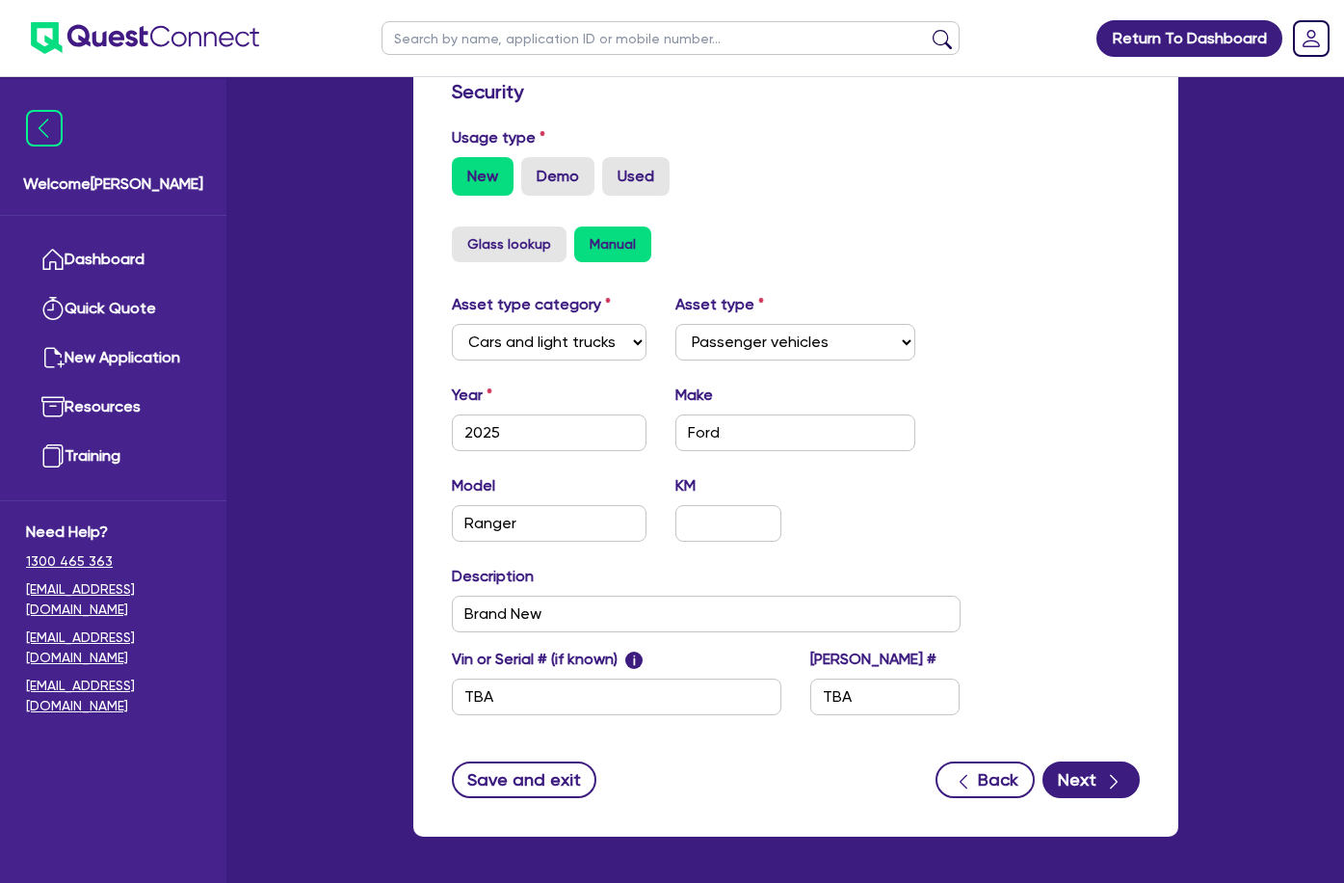
scroll to position [578, 0]
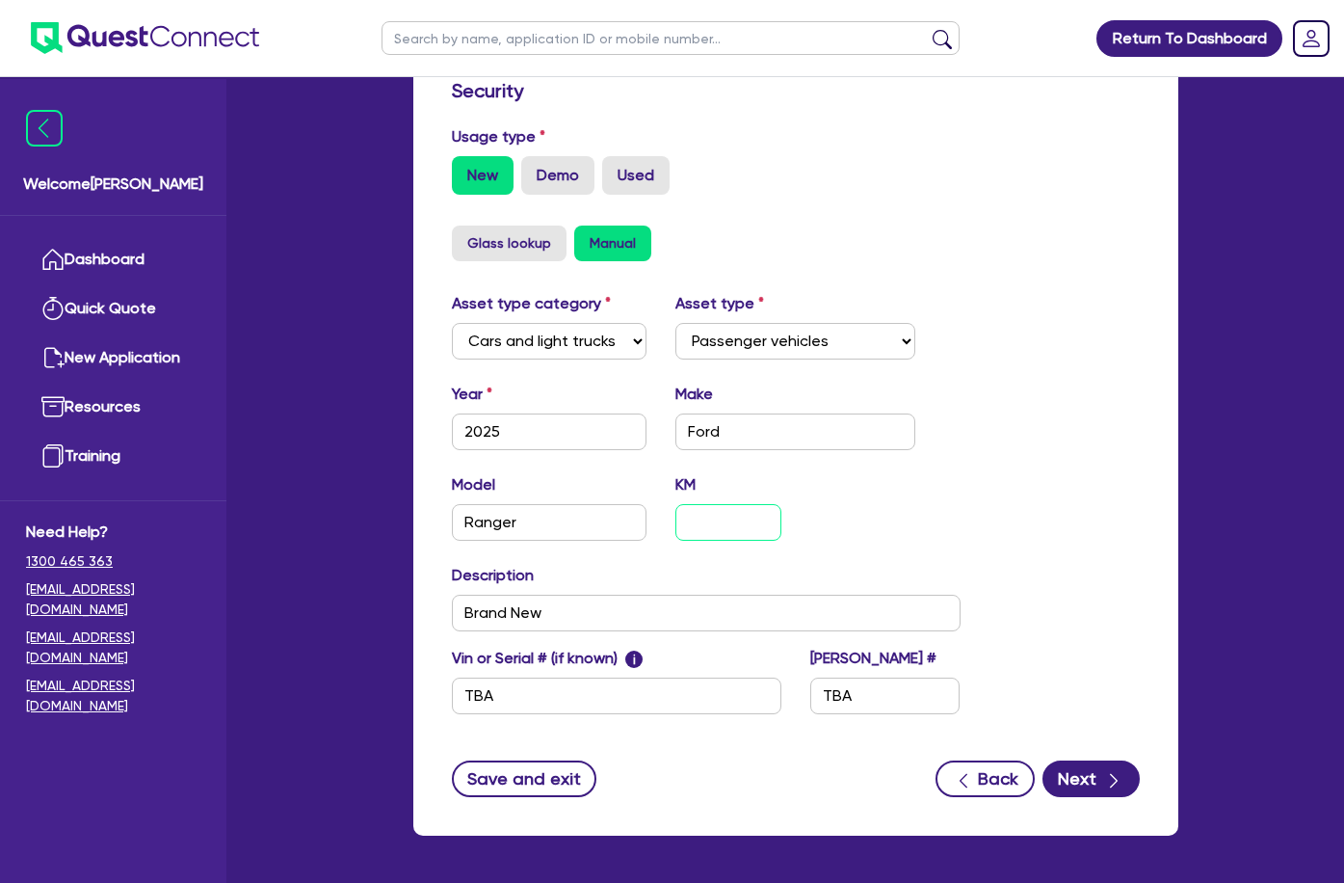
click at [676, 504] on input "text" at bounding box center [729, 522] width 106 height 37
type input "14"
click at [499, 323] on select "Select Cars and light trucks Primary assets Secondary assets Tertiary assets" at bounding box center [550, 341] width 196 height 37
click at [452, 323] on select "Select Cars and light trucks Primary assets Secondary assets Tertiary assets" at bounding box center [550, 341] width 196 height 37
click at [452, 225] on button "Glass lookup" at bounding box center [509, 243] width 115 height 36
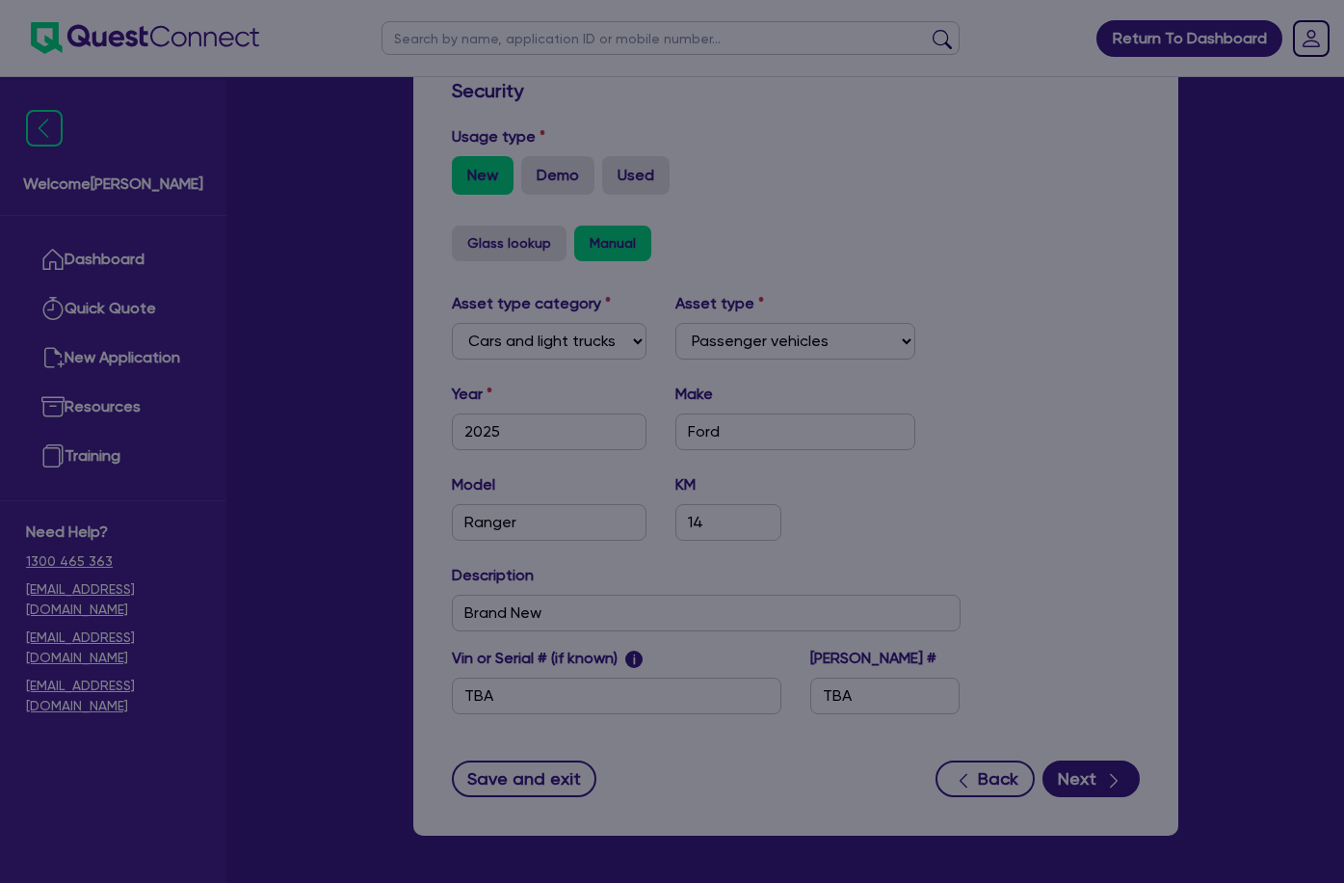
select select "2025"
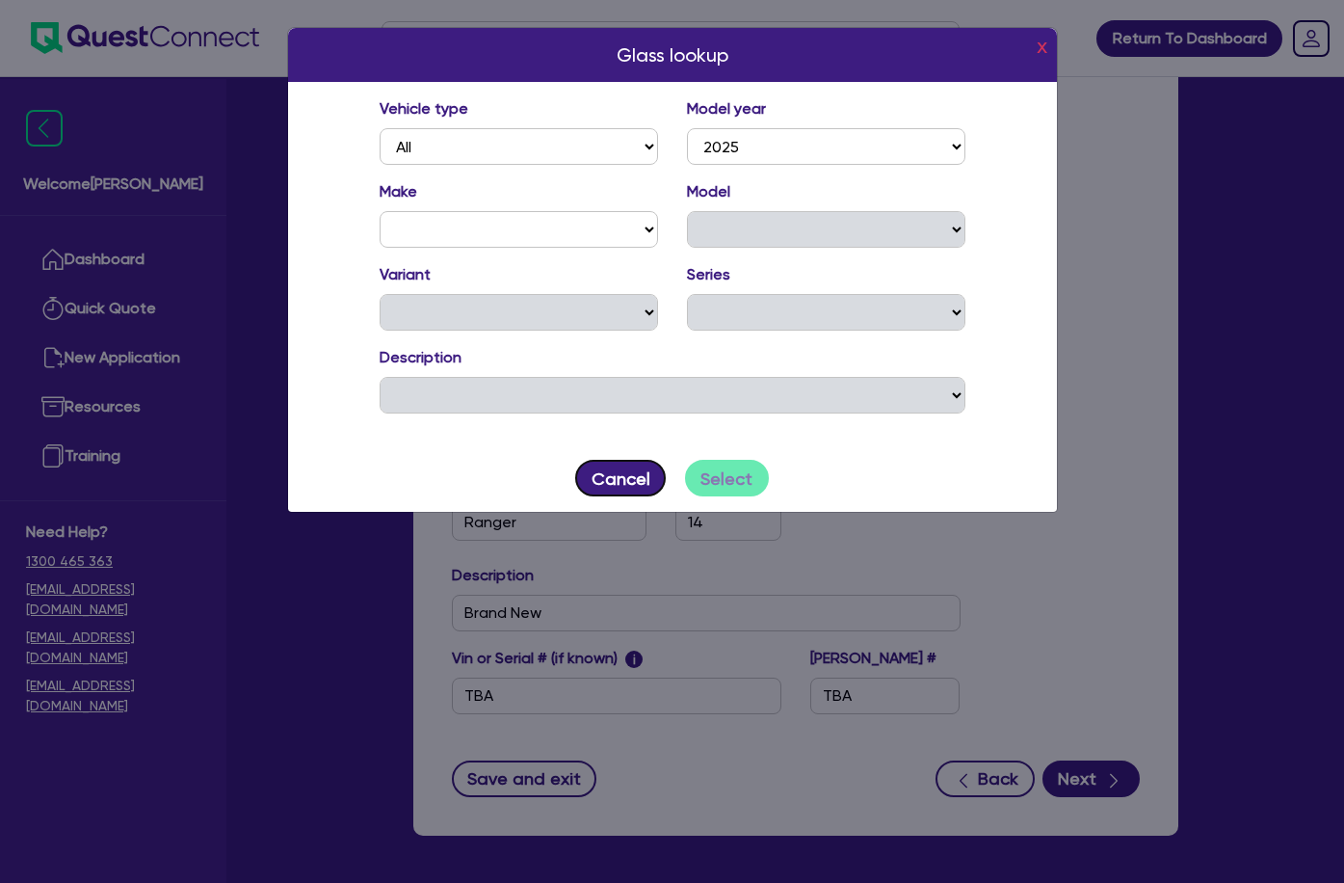
click at [624, 482] on button "Cancel" at bounding box center [620, 478] width 91 height 37
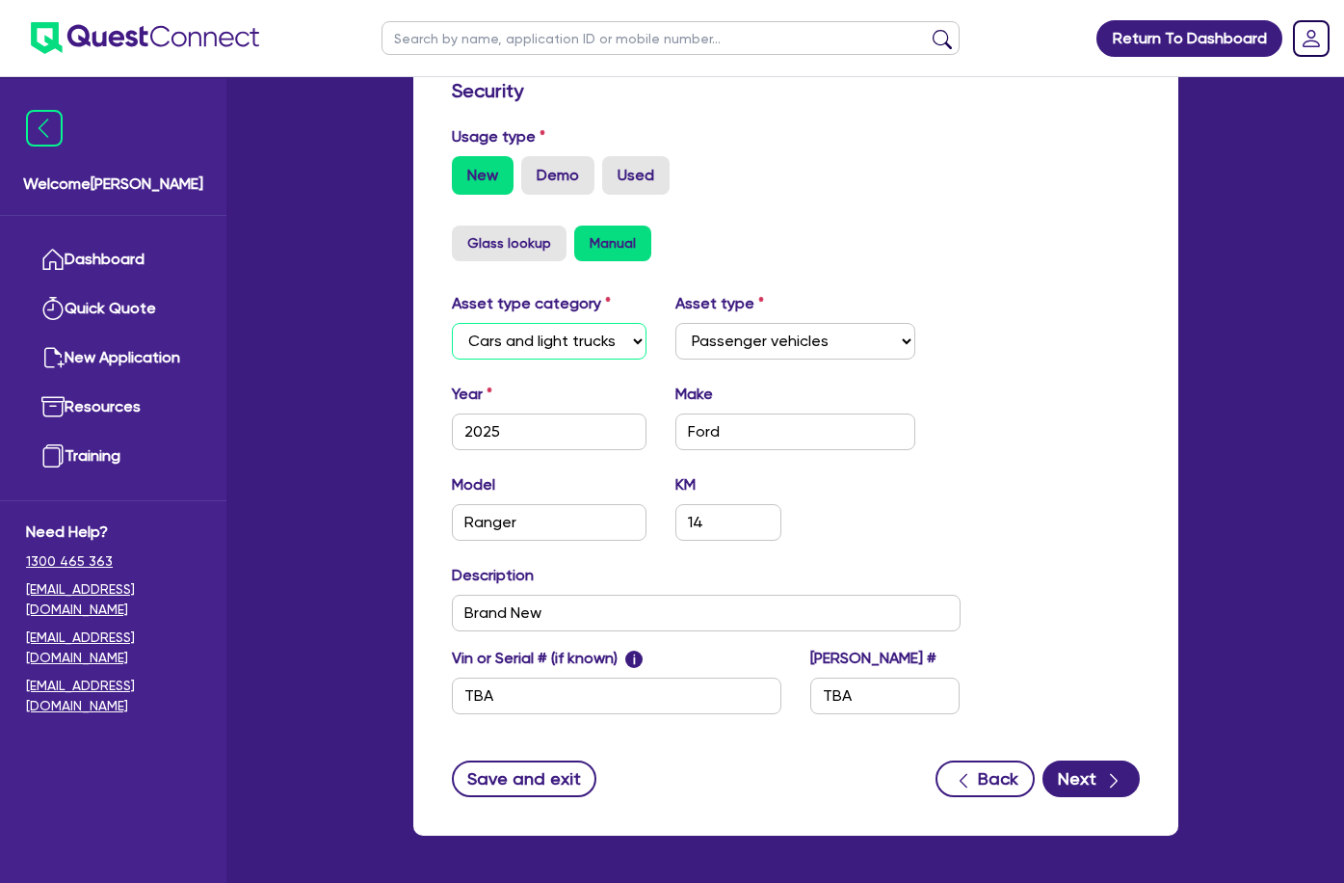
click at [453, 323] on select "Select Cars and light trucks Primary assets Secondary assets Tertiary assets" at bounding box center [550, 341] width 196 height 37
click at [452, 230] on button "Glass lookup" at bounding box center [509, 243] width 115 height 36
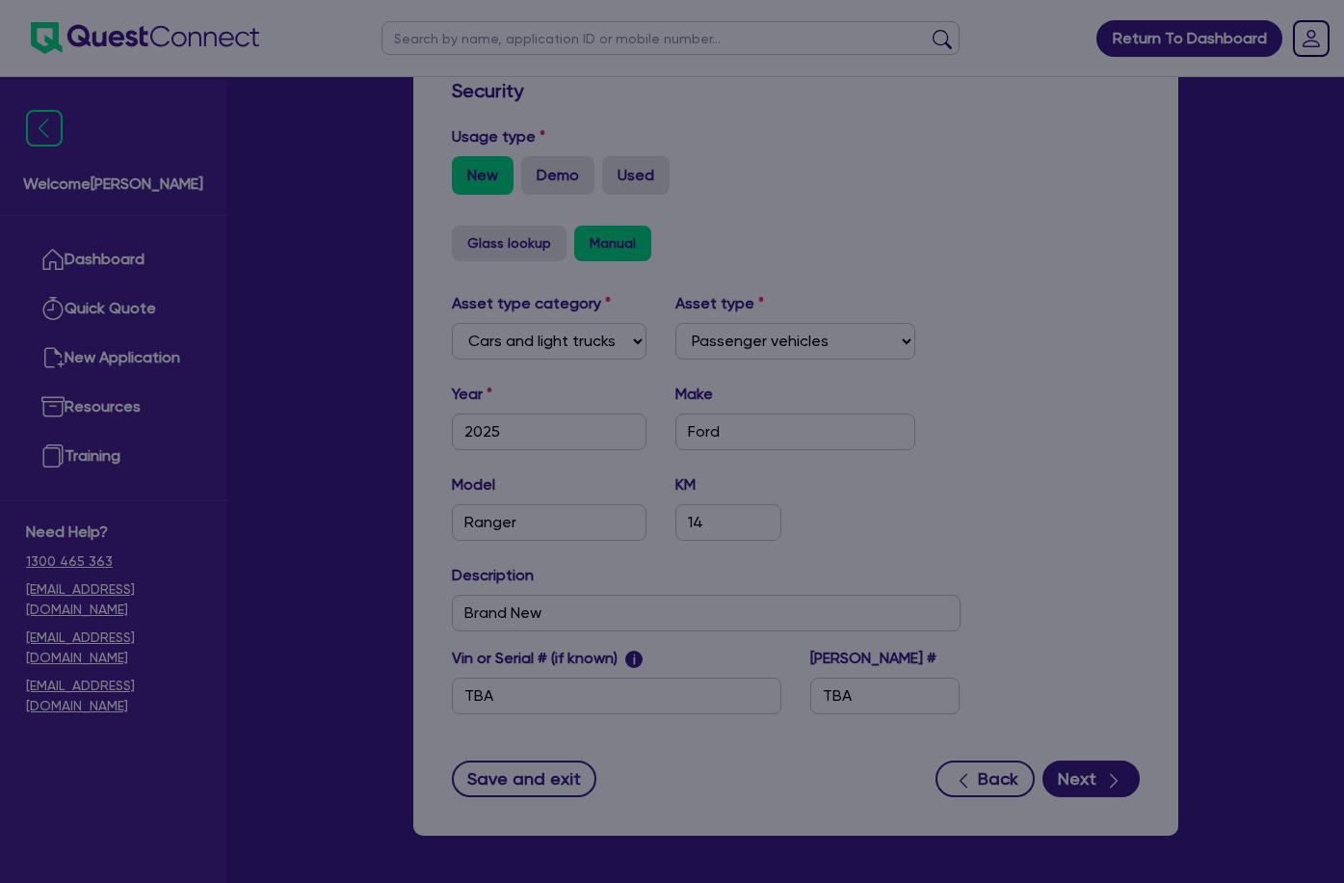
select select "2025"
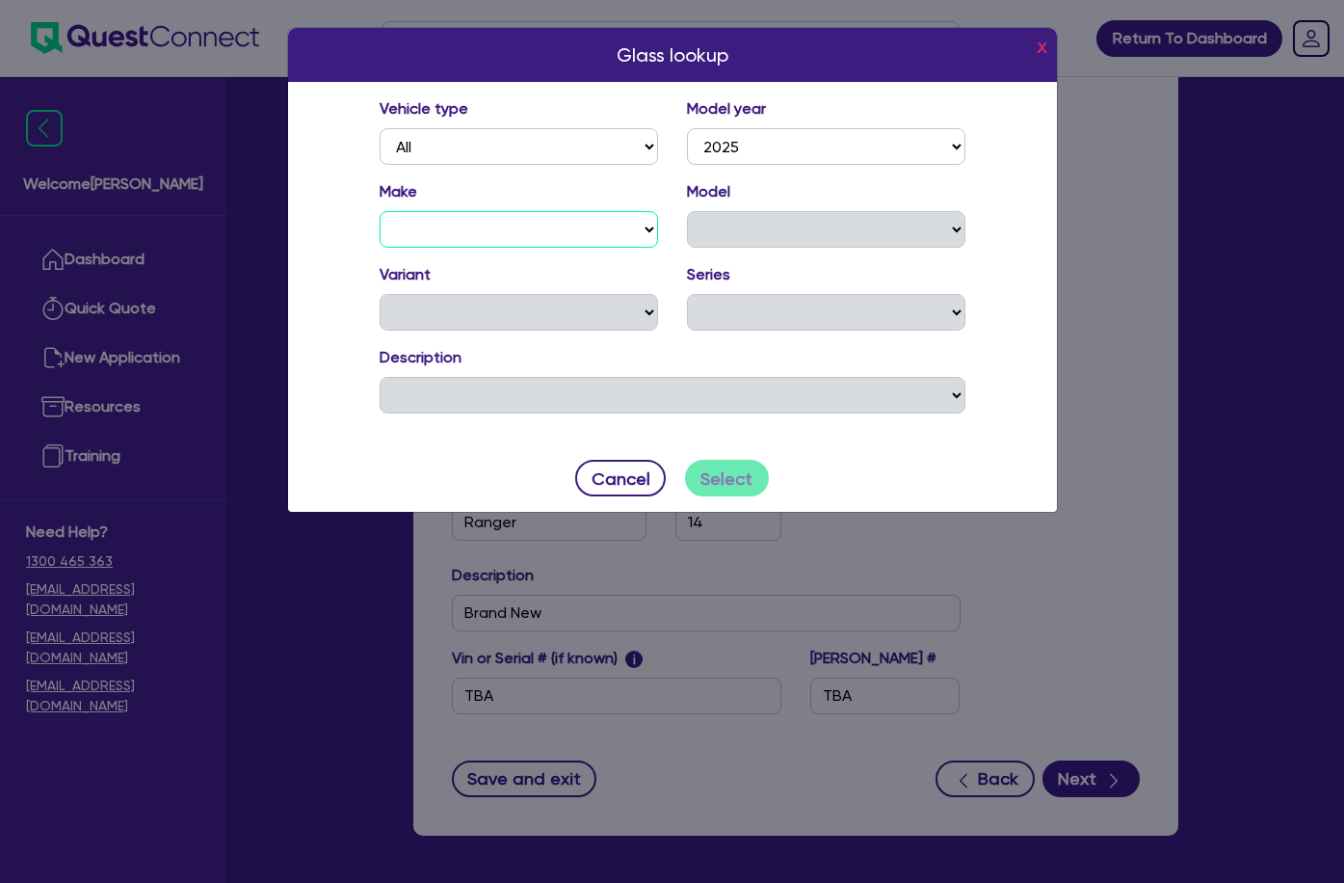
click at [588, 230] on select "ABARTH ACE EV ALFA ROMEO ASTON [PERSON_NAME] AUDI BENTLEY BMW ALPINA BMW BYD CA…" at bounding box center [519, 229] width 278 height 37
select select "FOR"
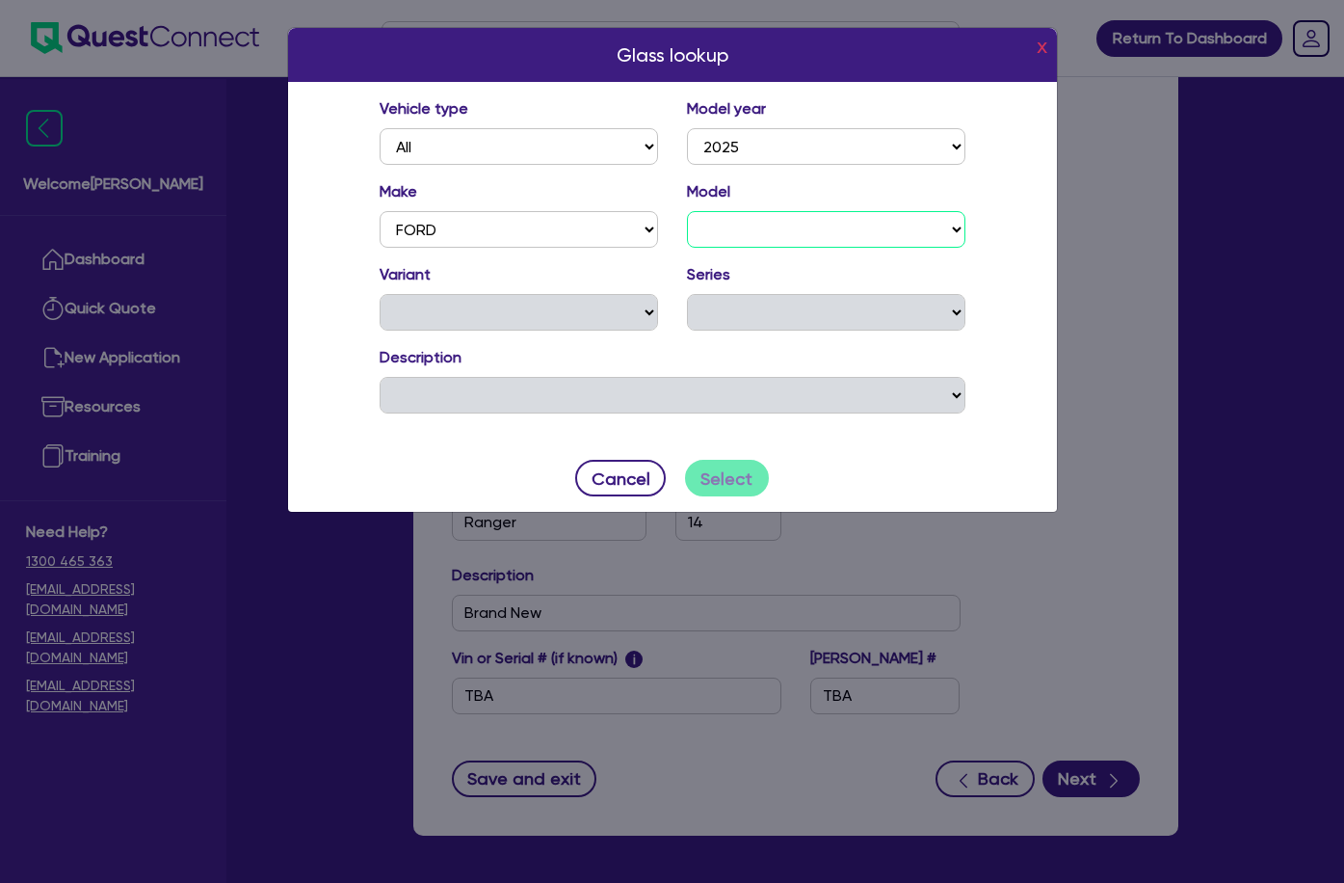
select select "RAN"
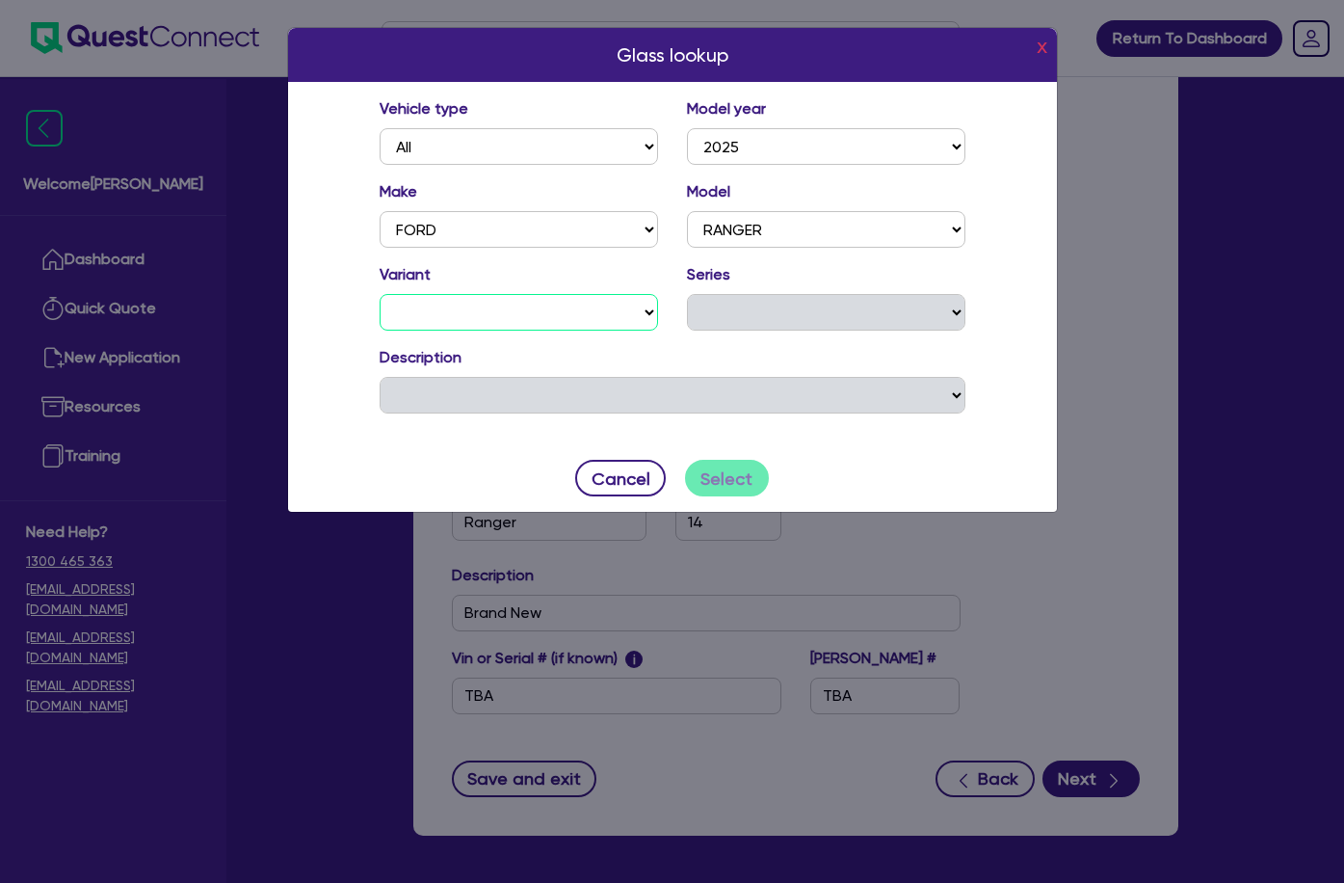
click at [535, 311] on select "PHEV SPORT (4x4) PHEV STORMTRAK (4x4) PHEV WILDTRAK (4x4) PHEV XLT (4x4) PLATIN…" at bounding box center [519, 312] width 278 height 37
select select "XL 2.0 (4x4)"
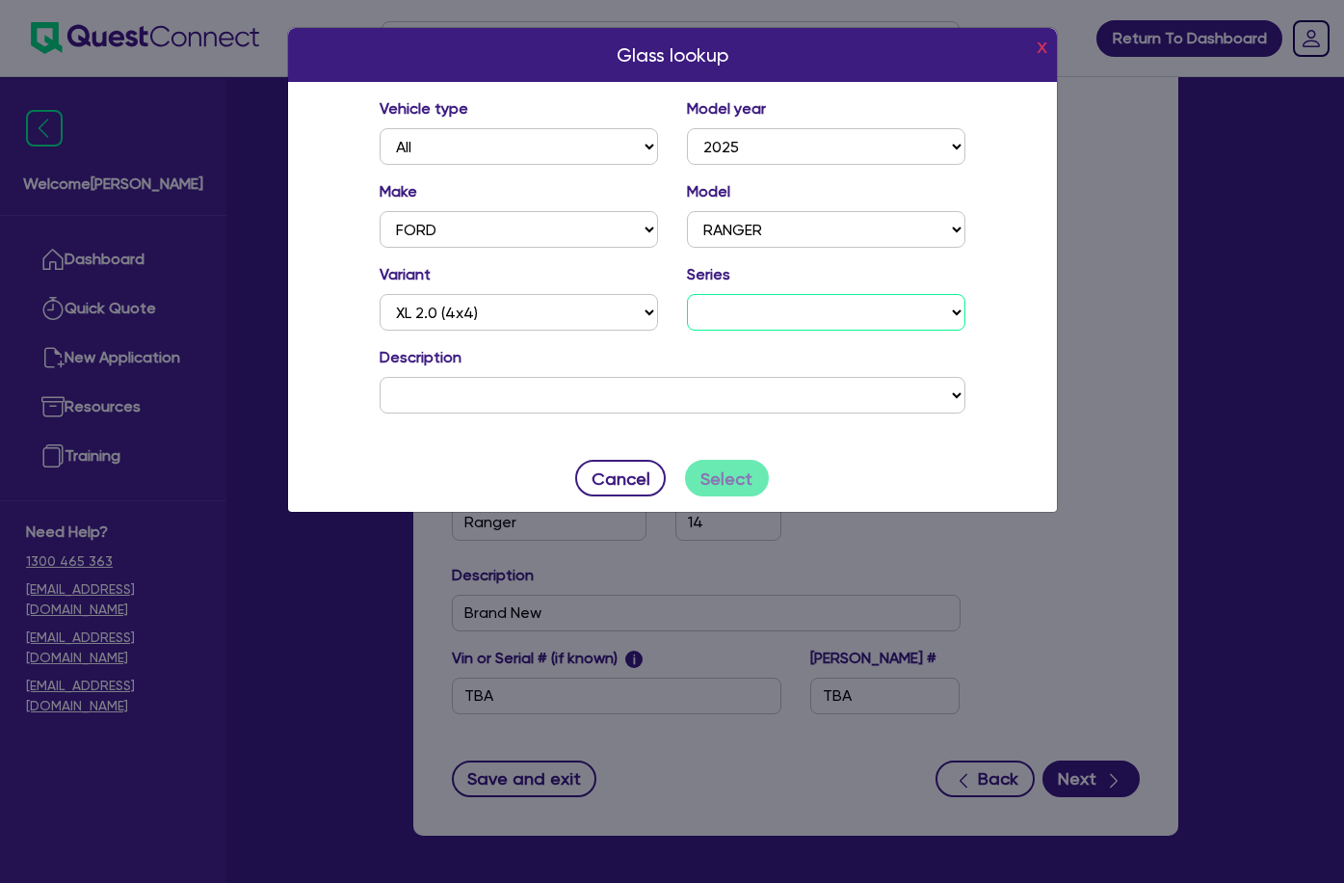
click at [734, 309] on select "PY MY25.25" at bounding box center [826, 312] width 278 height 37
select select "26"
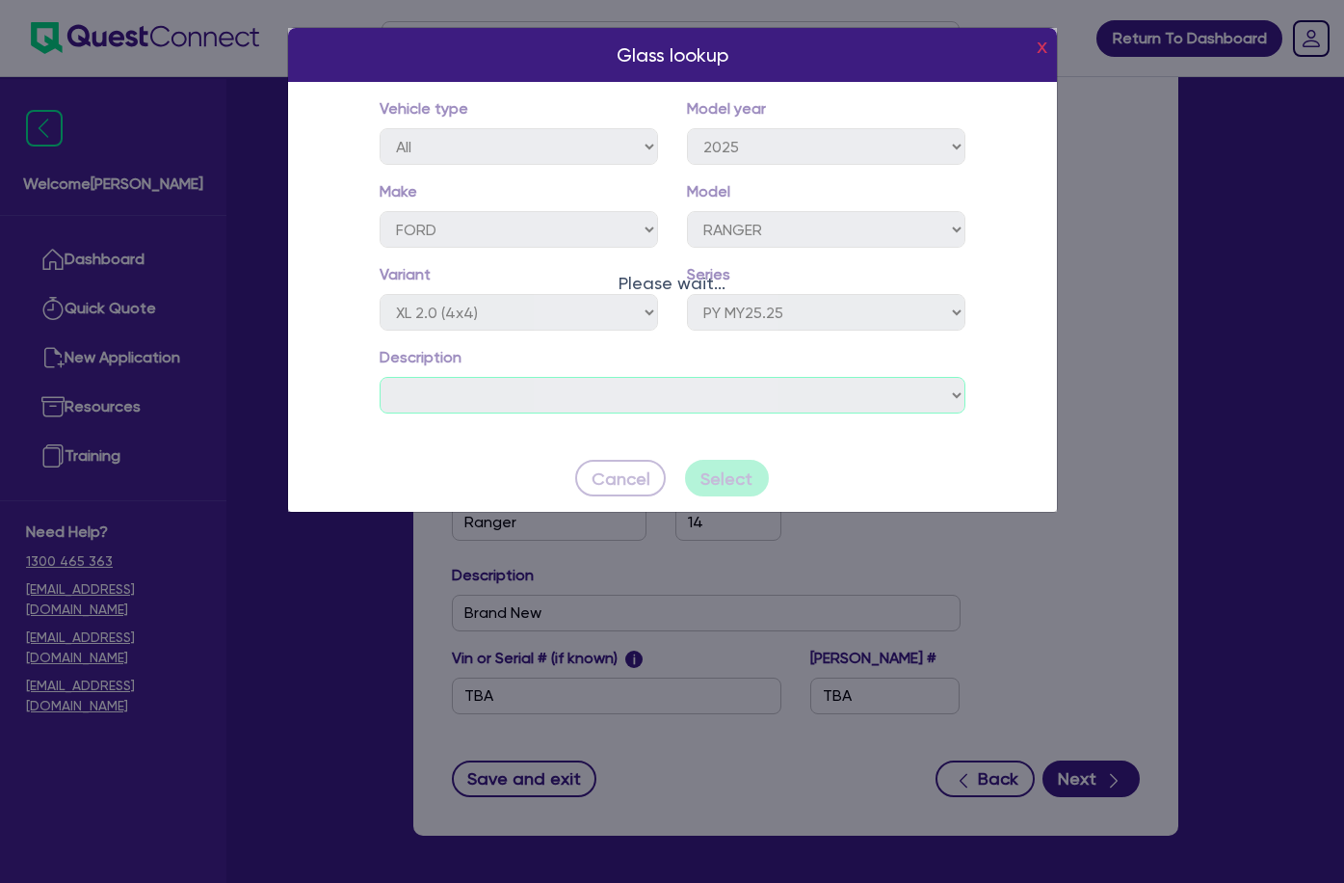
click at [622, 398] on select at bounding box center [673, 395] width 586 height 37
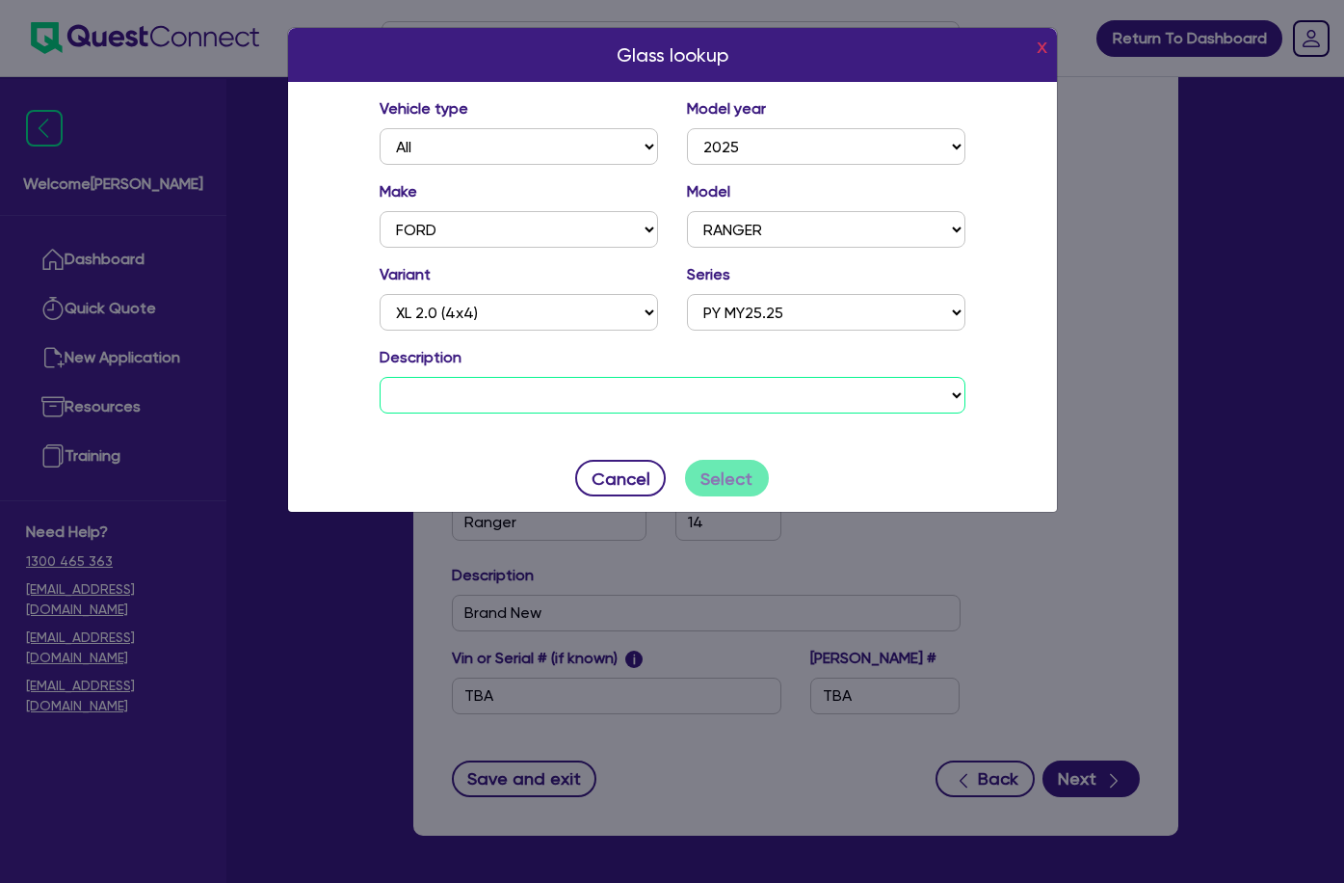
select select "0FQ725"
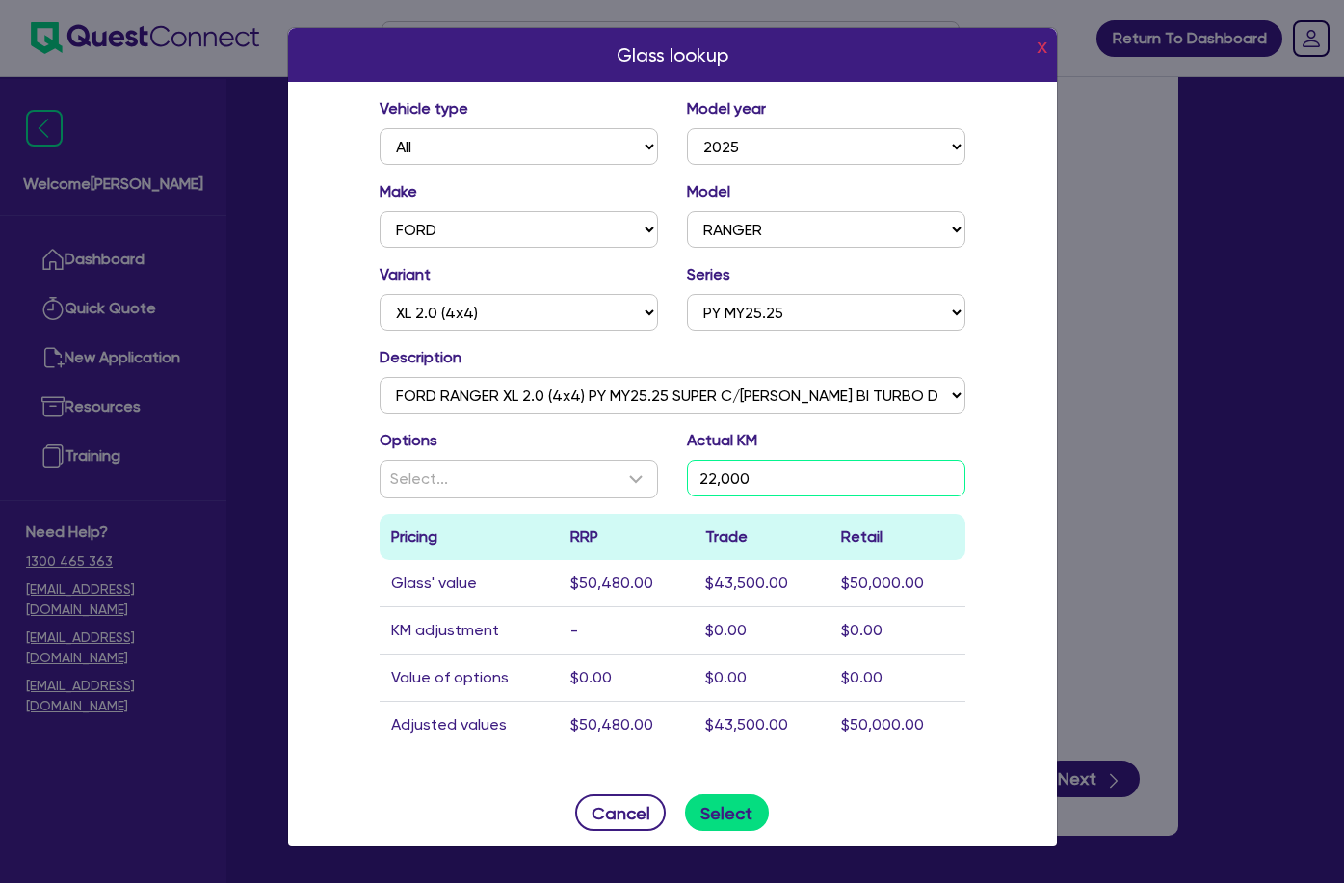
click at [739, 477] on input "22,000" at bounding box center [826, 478] width 278 height 37
type input "14"
click at [567, 472] on div "Select..." at bounding box center [507, 478] width 234 height 23
click at [310, 497] on div "Vehicle type All Model year [DATE] 2024 2023 2022 2021 2020 2019 2018 2017 2016…" at bounding box center [672, 430] width 769 height 697
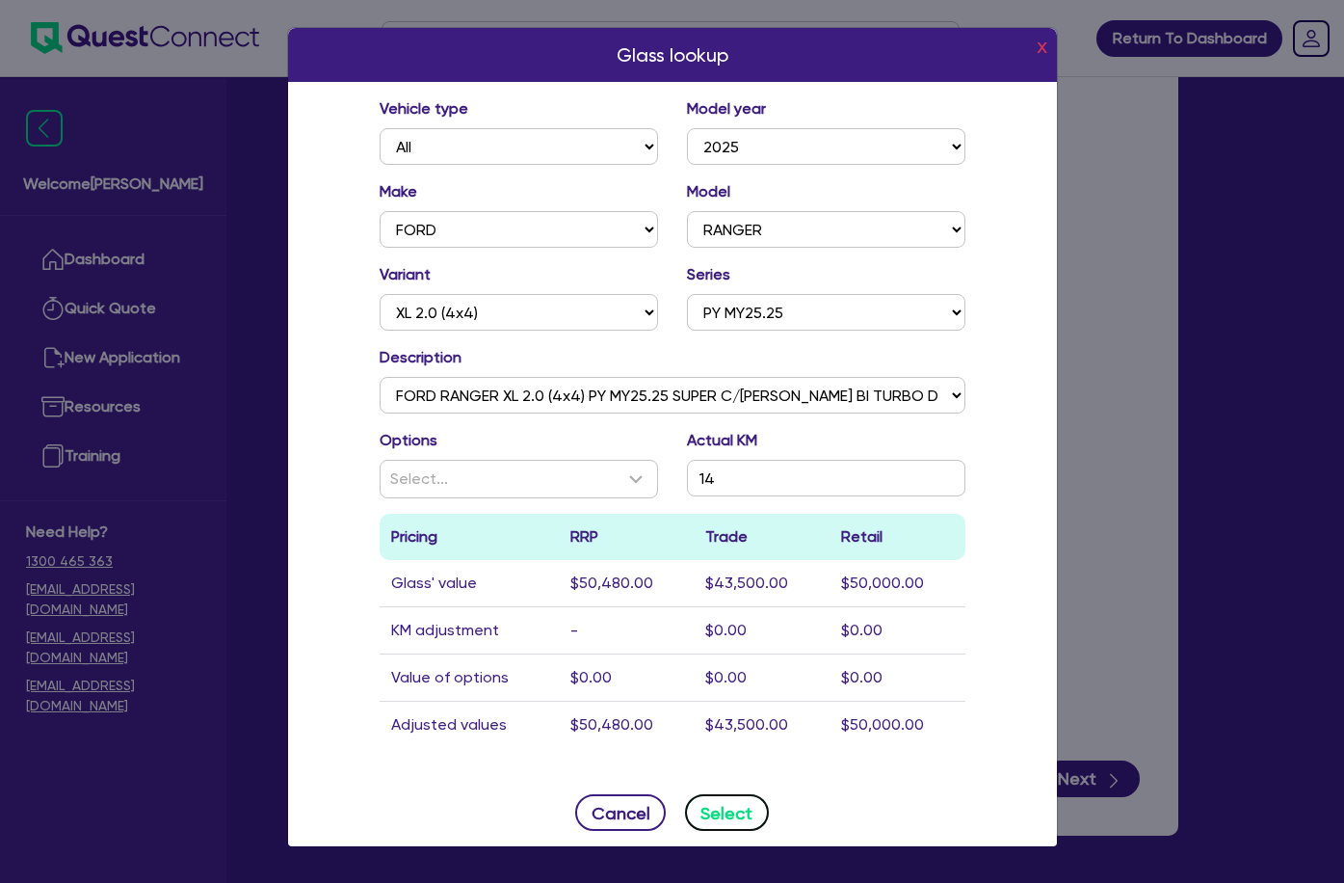
click at [743, 809] on button "Select" at bounding box center [727, 812] width 84 height 37
type input "FORD"
type input "RANGER"
type input "$50,480"
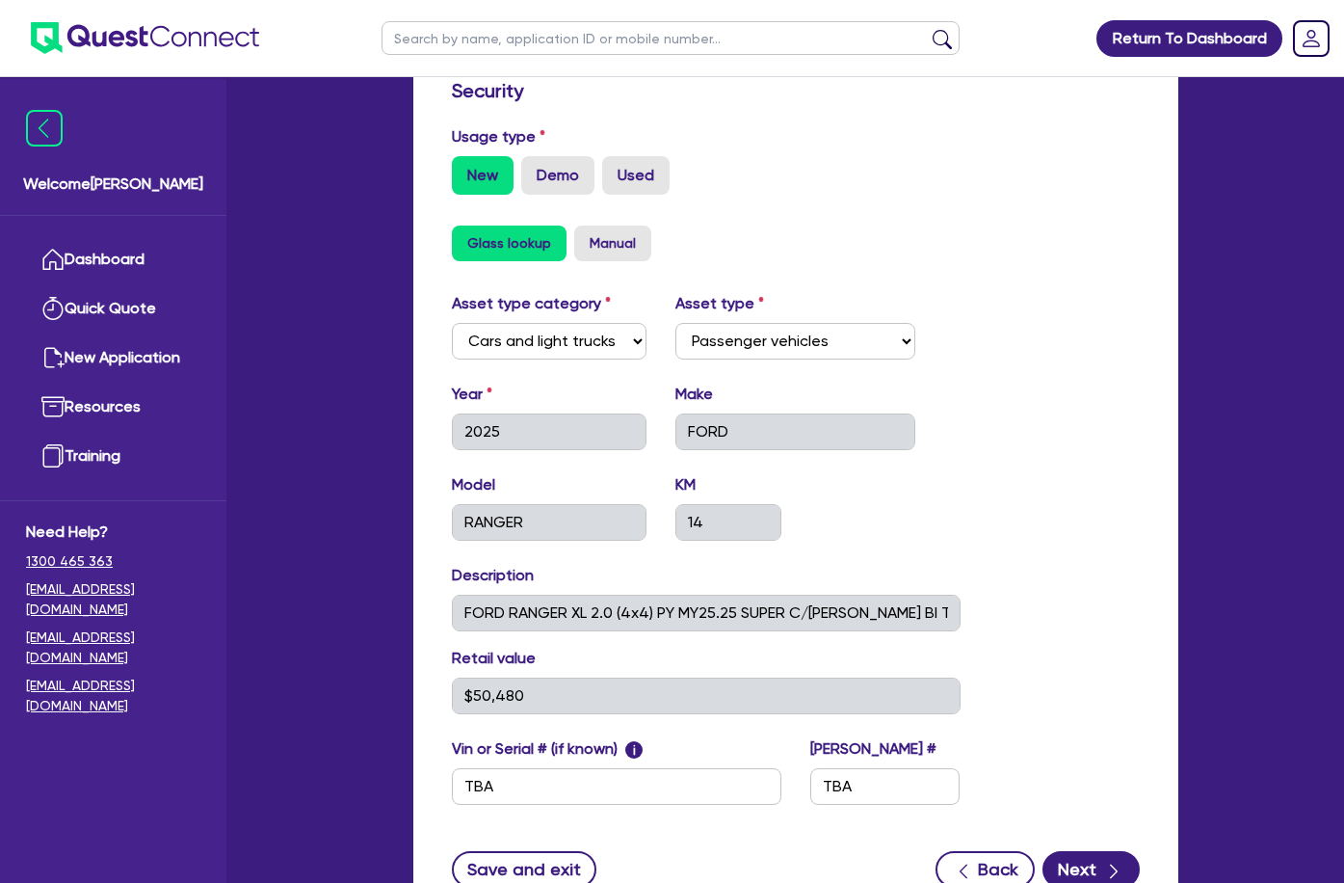
scroll to position [675, 0]
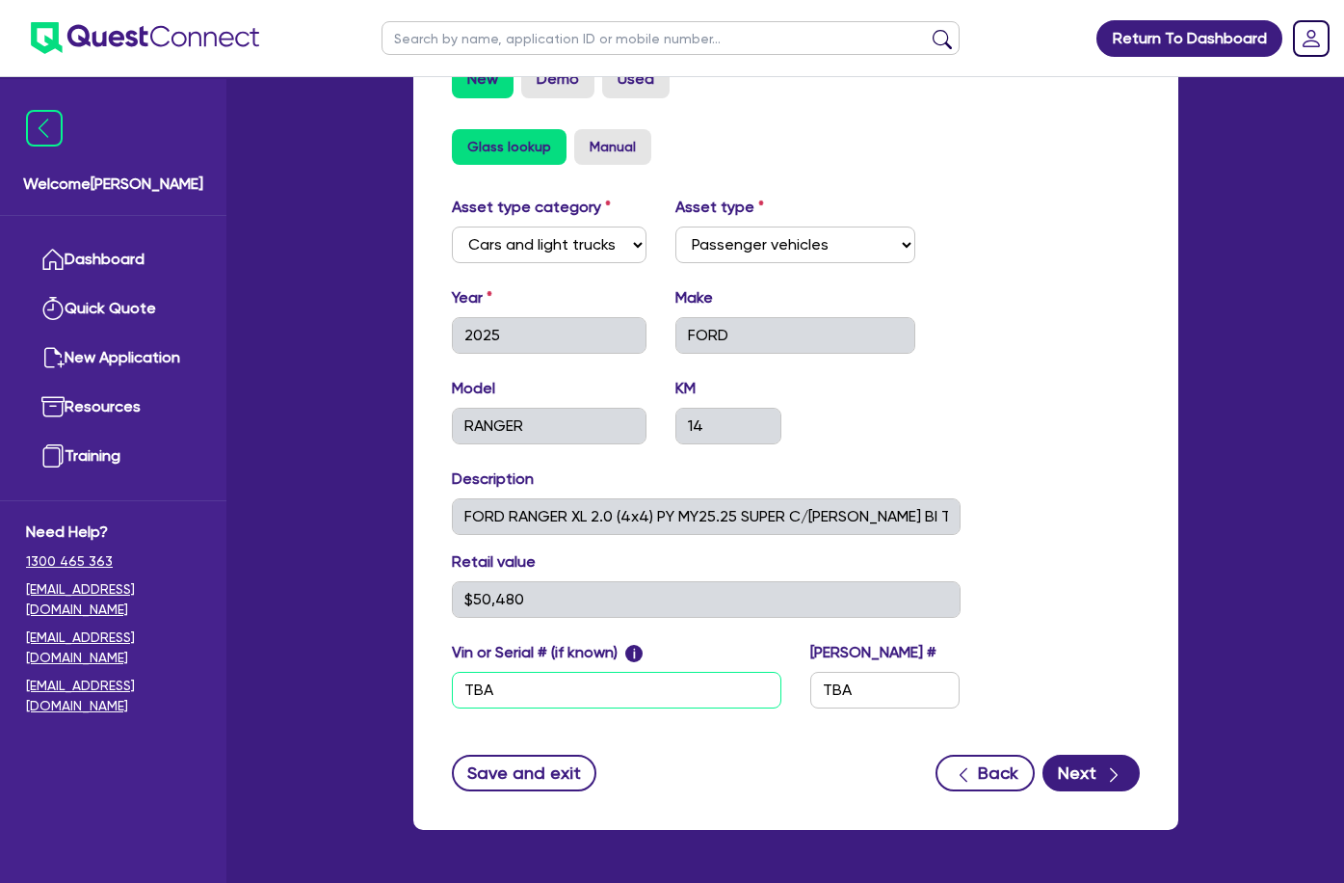
click at [486, 672] on input "TBA" at bounding box center [617, 690] width 330 height 37
paste input "[US_VEHICLE_IDENTIFICATION_NUMBER]"
type input "[US_VEHICLE_IDENTIFICATION_NUMBER]"
click at [872, 672] on input "TBA" at bounding box center [885, 690] width 150 height 37
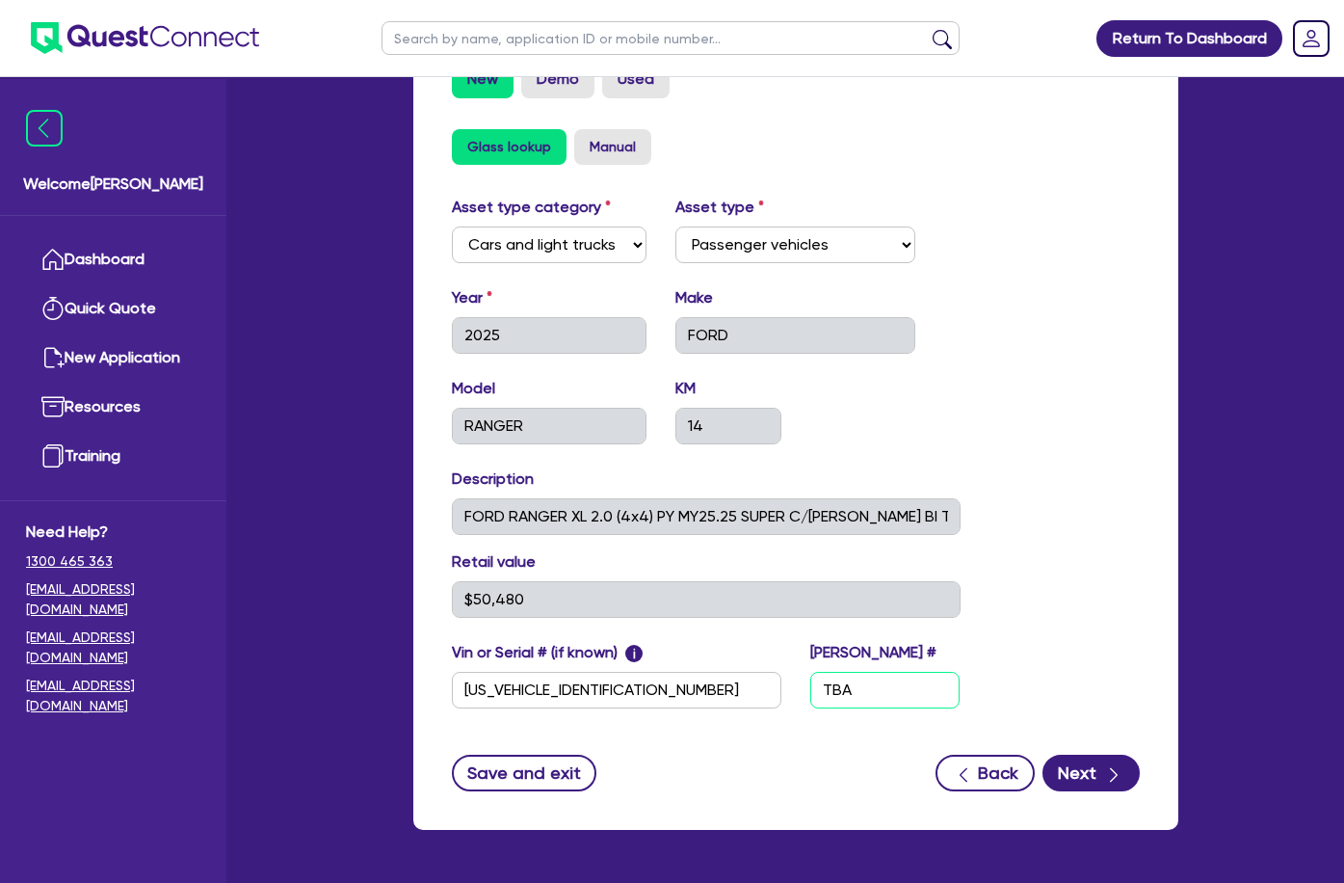
click at [872, 672] on input "TBA" at bounding box center [885, 690] width 150 height 37
paste input "600NP2"
type input "600NP2"
click at [1124, 765] on icon "button" at bounding box center [1113, 774] width 19 height 19
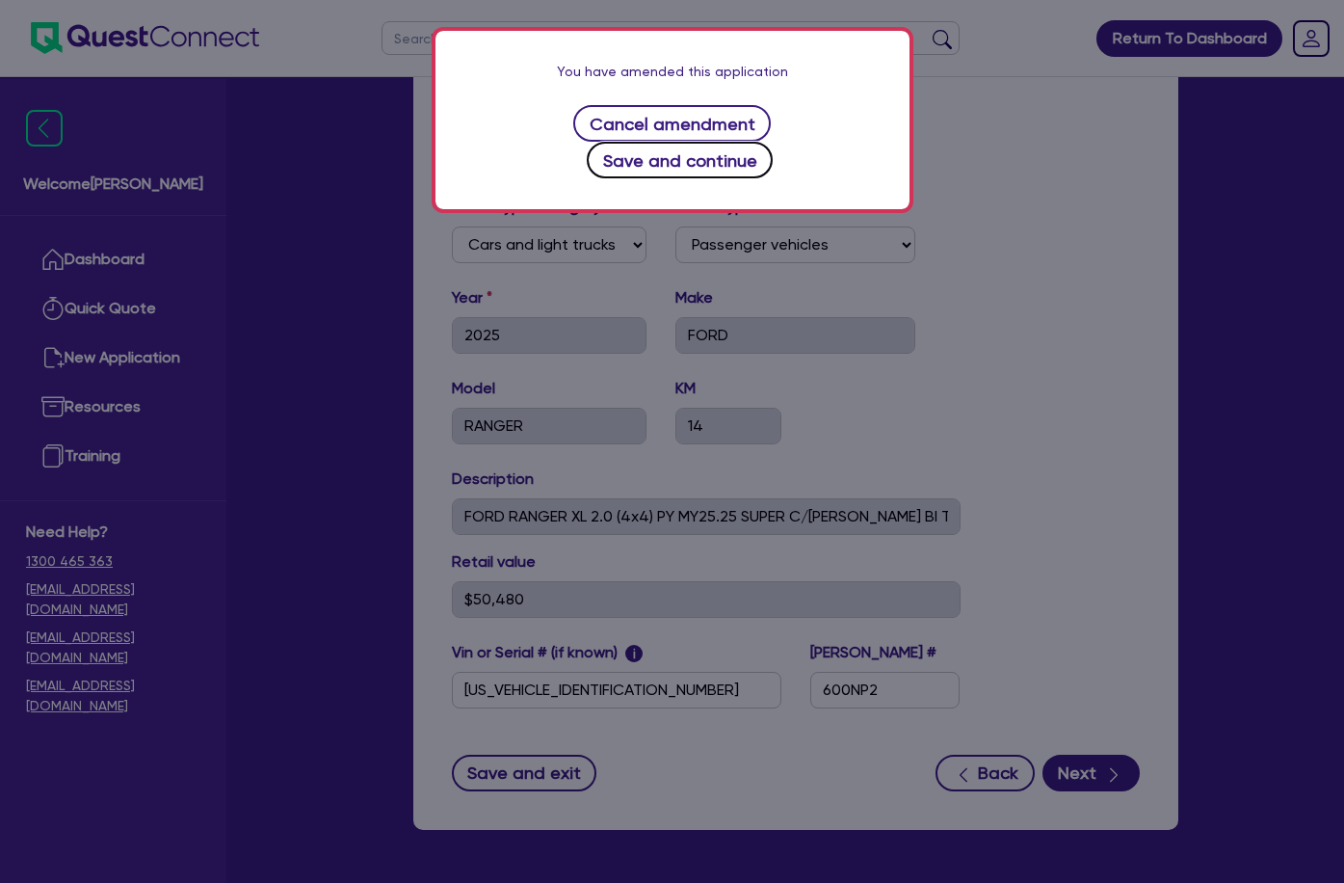
click at [773, 142] on button "Save and continue" at bounding box center [680, 160] width 186 height 37
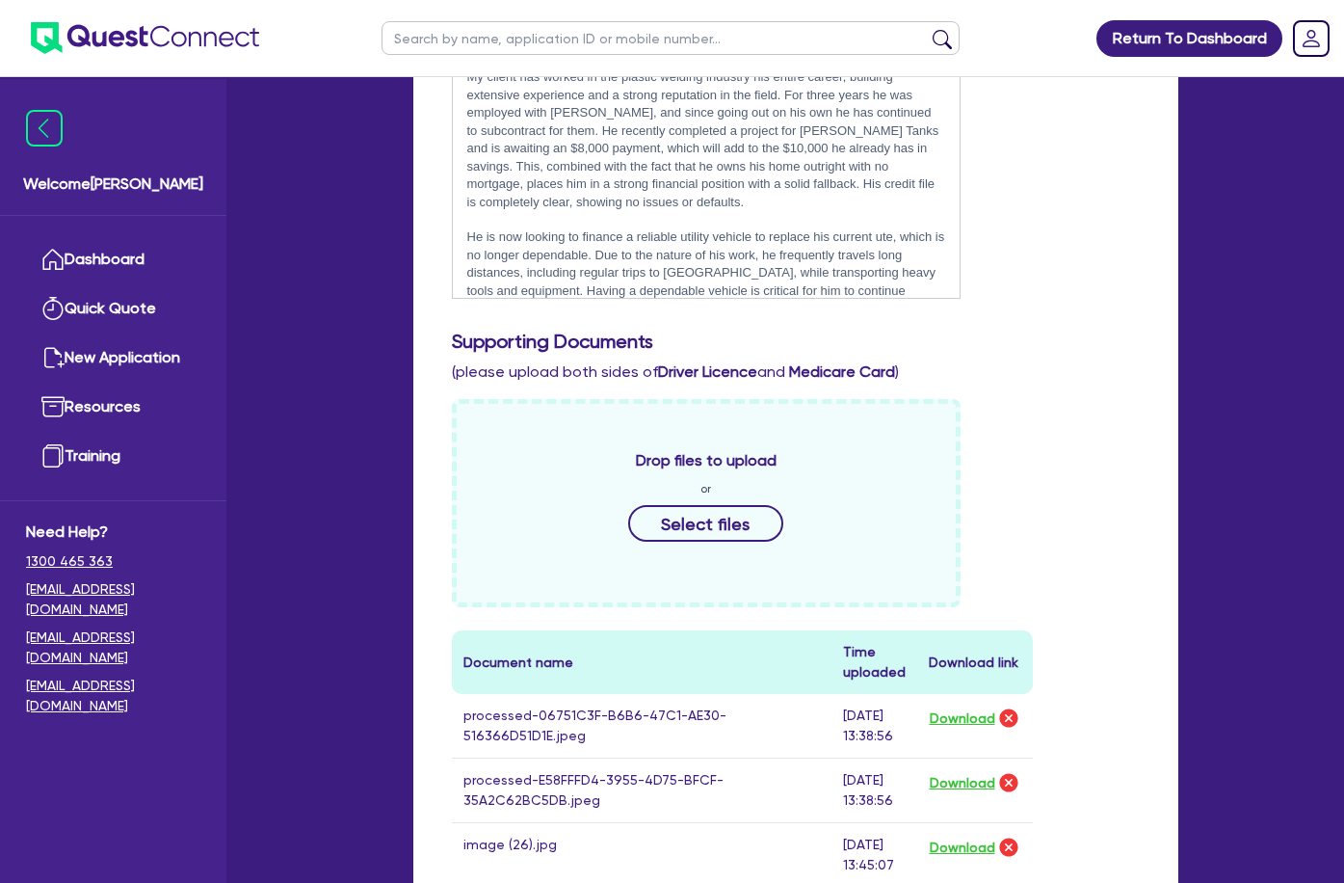
scroll to position [482, 0]
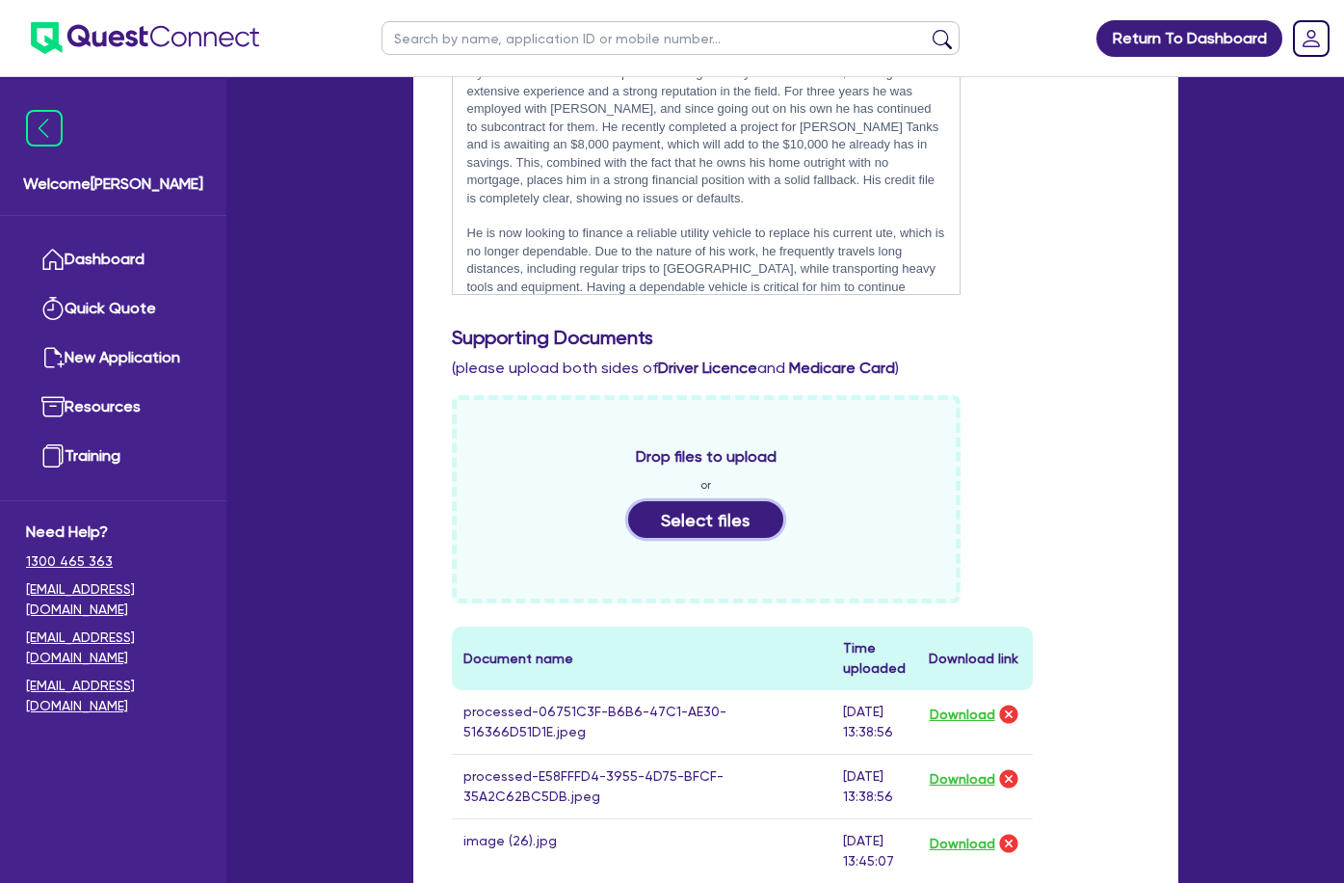
click at [692, 501] on button "Select files" at bounding box center [706, 519] width 156 height 37
